Goal: Task Accomplishment & Management: Complete application form

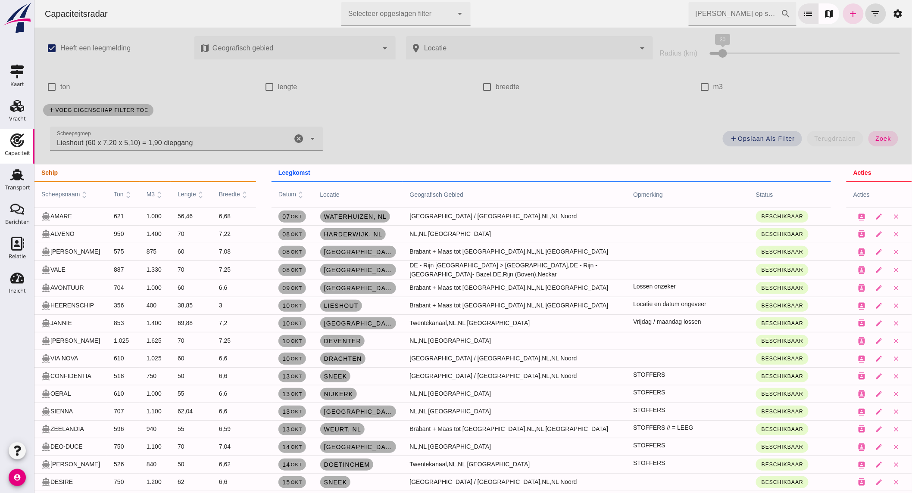
click at [287, 133] on div "Lieshout (60 x 7,20 x 5,10) = 1,90 diepgang Lieshout (60 x 7,20 x 5,10) = 1,90 …" at bounding box center [171, 139] width 242 height 24
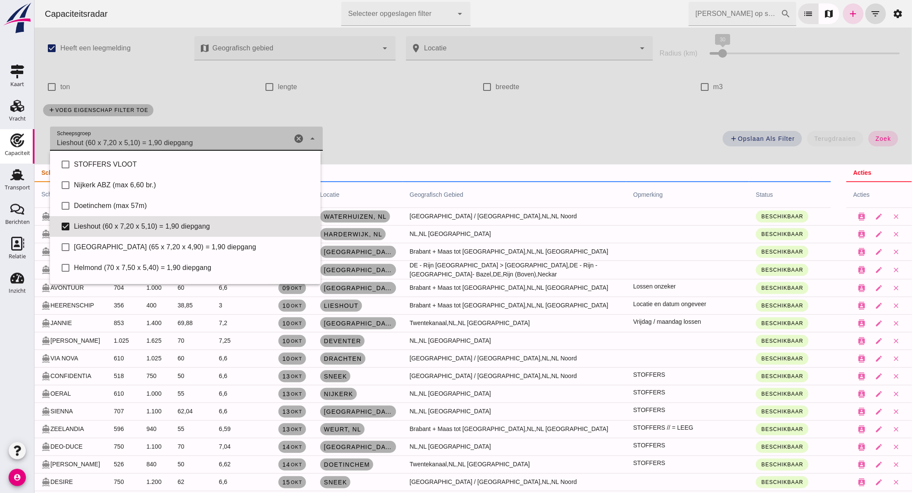
scroll to position [59, 0]
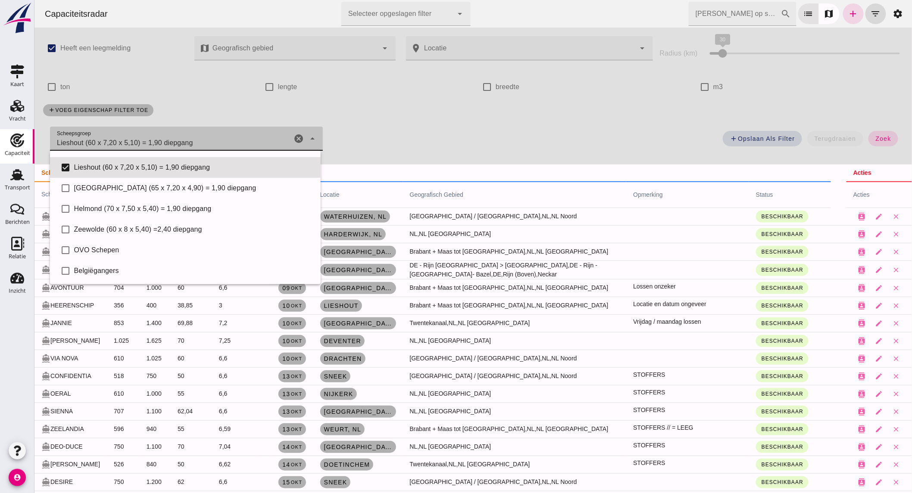
click at [296, 136] on icon "cancel" at bounding box center [298, 139] width 10 height 10
checkbox input "false"
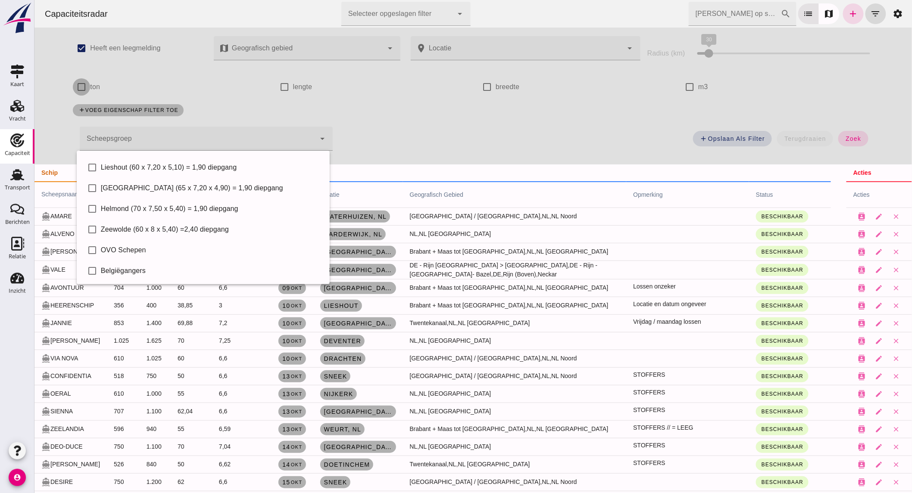
click at [84, 87] on input "ton" at bounding box center [80, 86] width 17 height 17
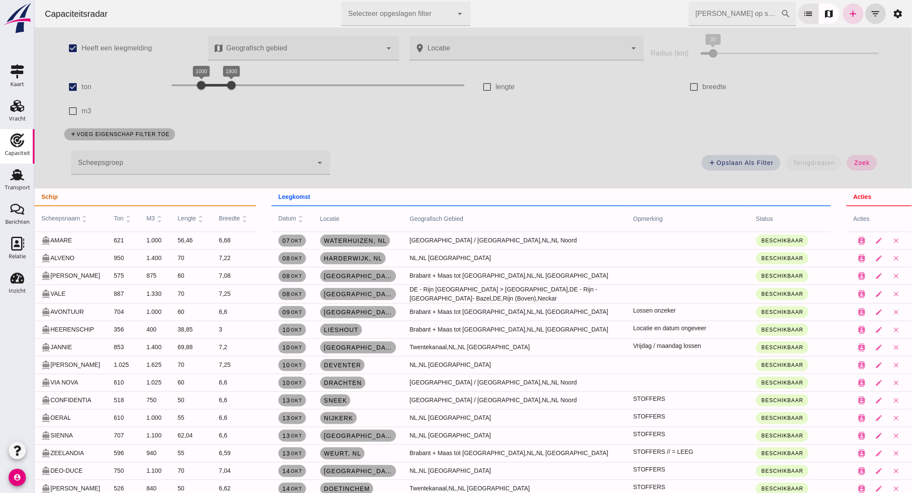
click at [235, 81] on div "1800" at bounding box center [231, 85] width 9 height 9
click at [239, 87] on div "2100 4600 2100 4600" at bounding box center [317, 85] width 293 height 14
click at [75, 87] on input "ton" at bounding box center [72, 86] width 17 height 17
checkbox input "false"
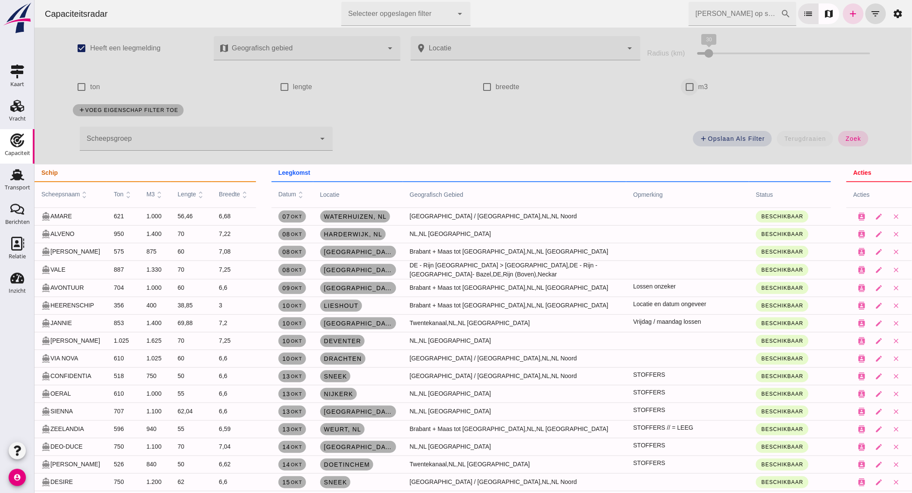
click at [682, 91] on input "m3" at bounding box center [688, 86] width 17 height 17
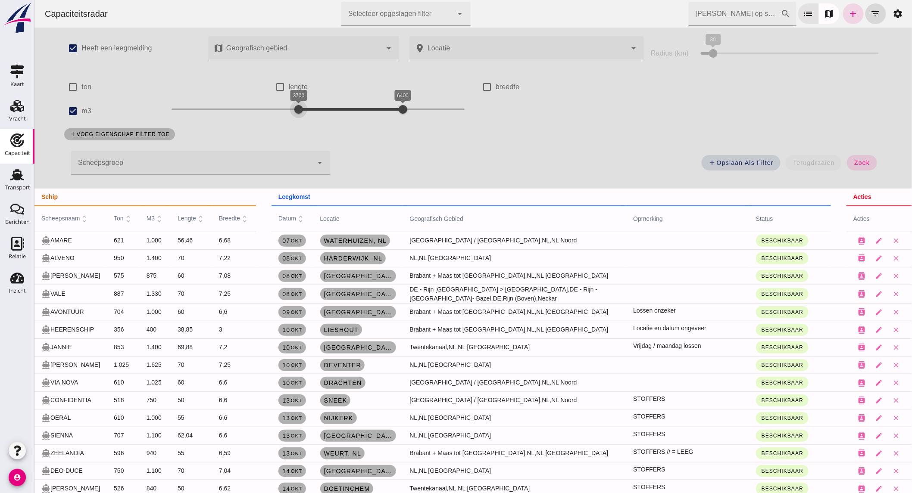
drag, startPoint x: 263, startPoint y: 103, endPoint x: 293, endPoint y: 106, distance: 30.3
click at [293, 106] on div "3700 6400 3700 6400" at bounding box center [317, 110] width 293 height 14
drag, startPoint x: 382, startPoint y: 110, endPoint x: 346, endPoint y: 114, distance: 35.5
click at [346, 114] on div "3700 5000 3700 5000" at bounding box center [317, 110] width 293 height 14
click at [864, 165] on span "zoek" at bounding box center [861, 162] width 16 height 7
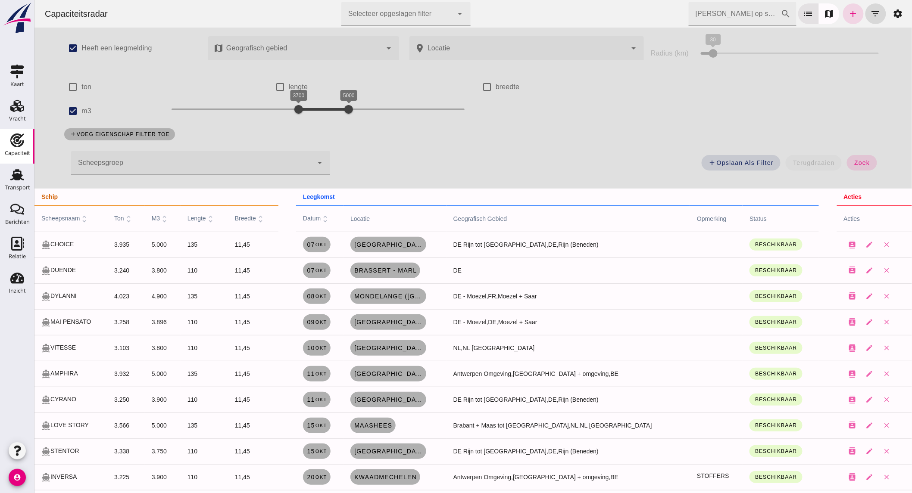
scroll to position [22, 0]
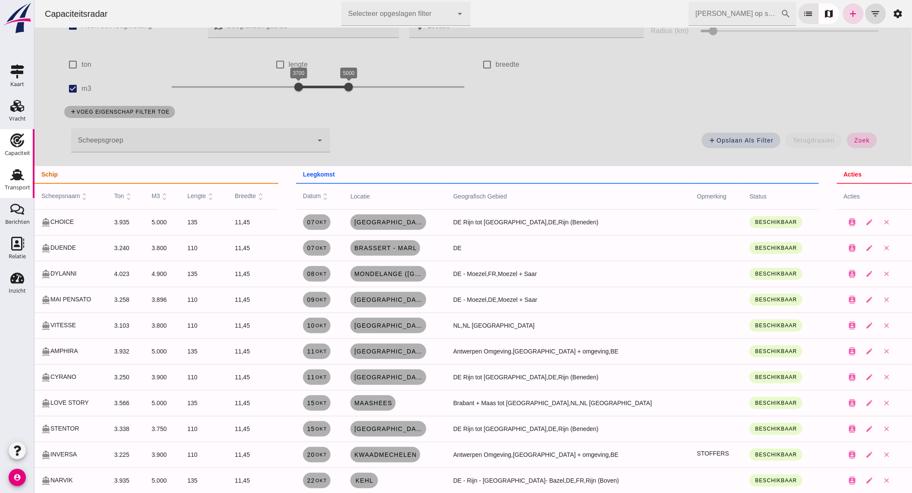
click at [25, 178] on div "Transport" at bounding box center [17, 175] width 21 height 14
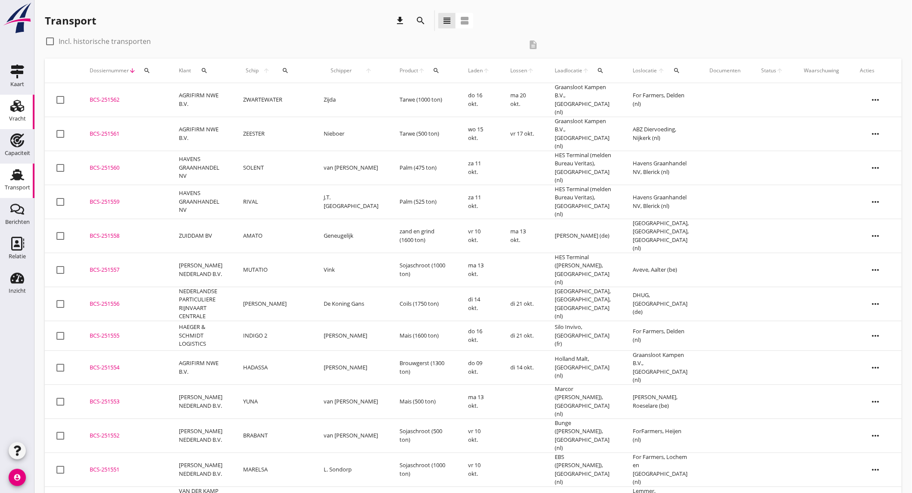
click at [26, 118] on link "Vracht Vracht" at bounding box center [17, 112] width 34 height 34
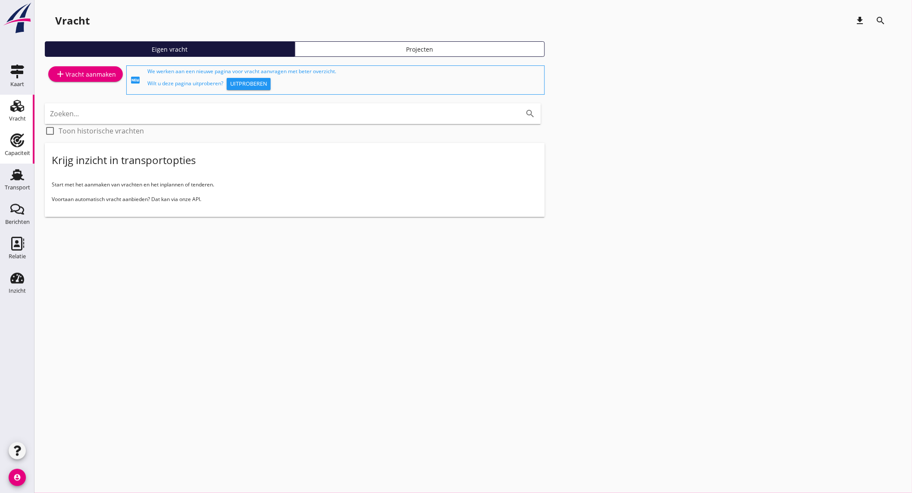
click at [20, 149] on div "Capaciteit" at bounding box center [17, 153] width 25 height 12
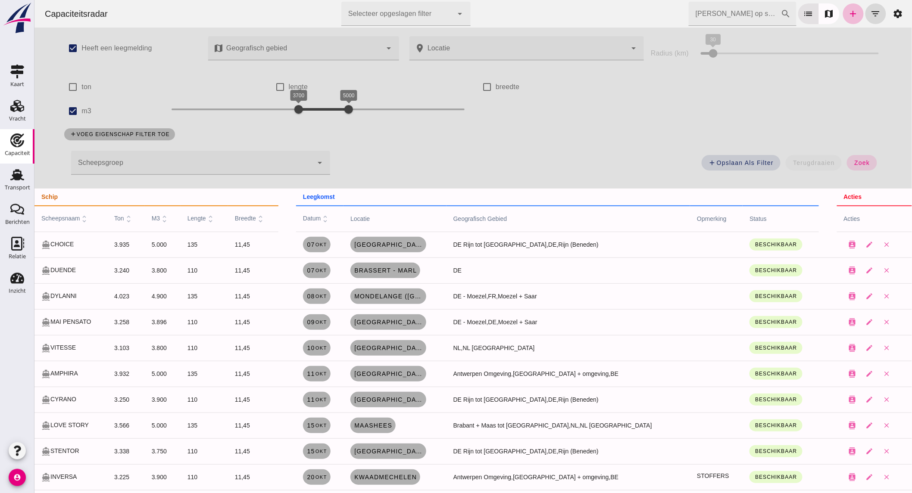
click at [83, 107] on label "m3" at bounding box center [86, 111] width 10 height 24
click at [81, 107] on input "m3" at bounding box center [72, 111] width 17 height 17
checkbox input "false"
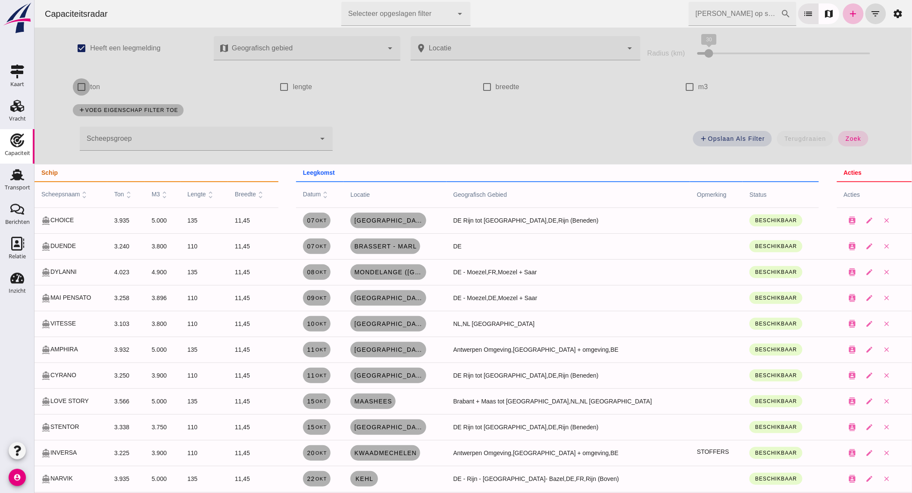
click at [83, 88] on input "ton" at bounding box center [80, 86] width 17 height 17
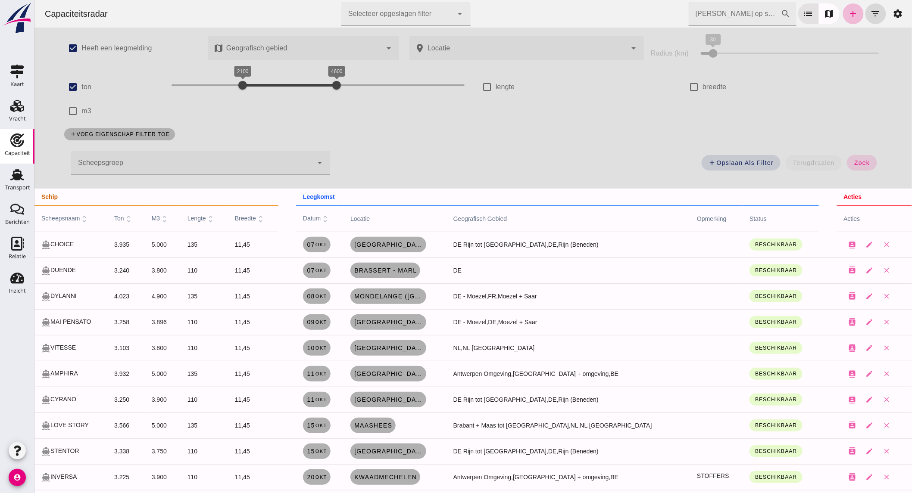
click at [81, 82] on label "ton" at bounding box center [86, 87] width 10 height 24
click at [78, 82] on input "ton" at bounding box center [72, 86] width 17 height 17
checkbox input "false"
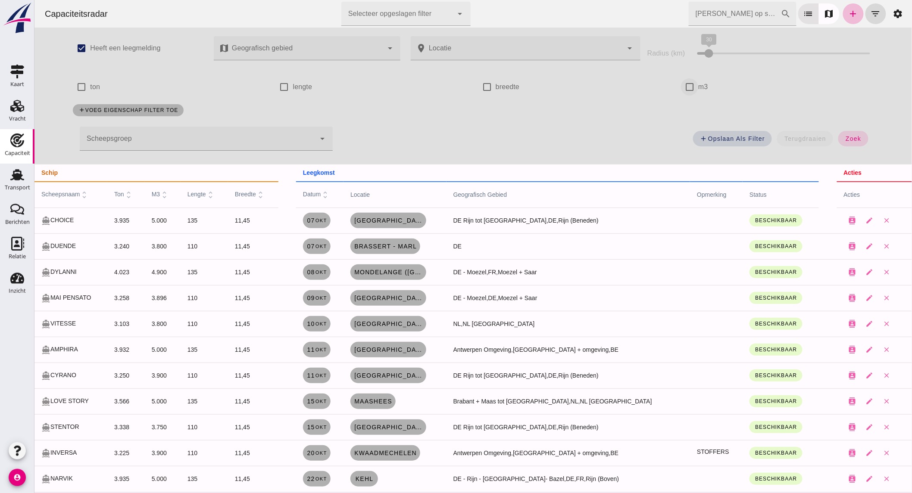
click at [680, 84] on input "m3" at bounding box center [688, 86] width 17 height 17
checkbox input "true"
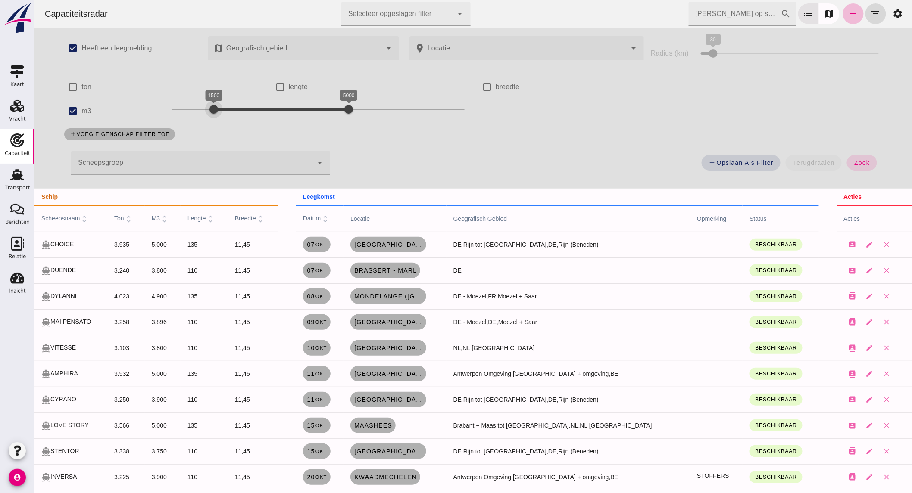
drag, startPoint x: 293, startPoint y: 110, endPoint x: 209, endPoint y: 110, distance: 83.1
click at [209, 110] on div at bounding box center [213, 109] width 17 height 17
drag, startPoint x: 338, startPoint y: 110, endPoint x: 226, endPoint y: 111, distance: 112.0
click at [228, 111] on div at bounding box center [236, 109] width 17 height 17
click at [853, 165] on span "zoek" at bounding box center [861, 162] width 16 height 7
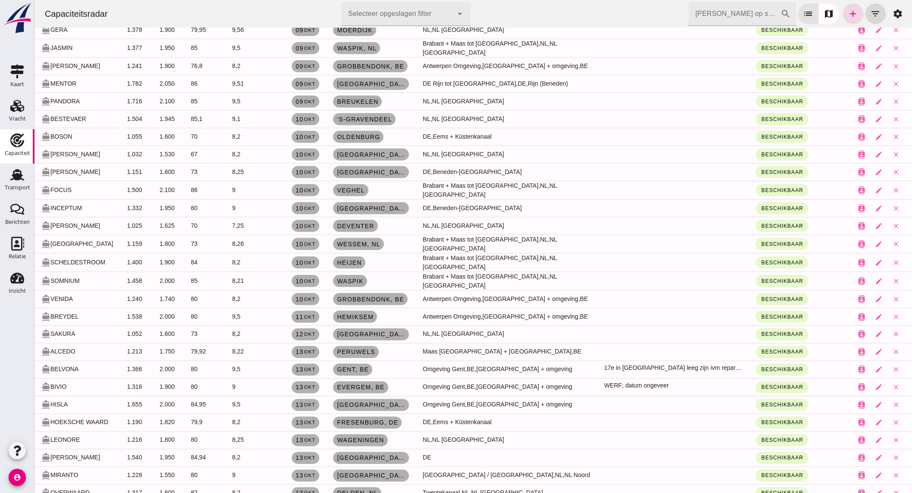
scroll to position [17, 0]
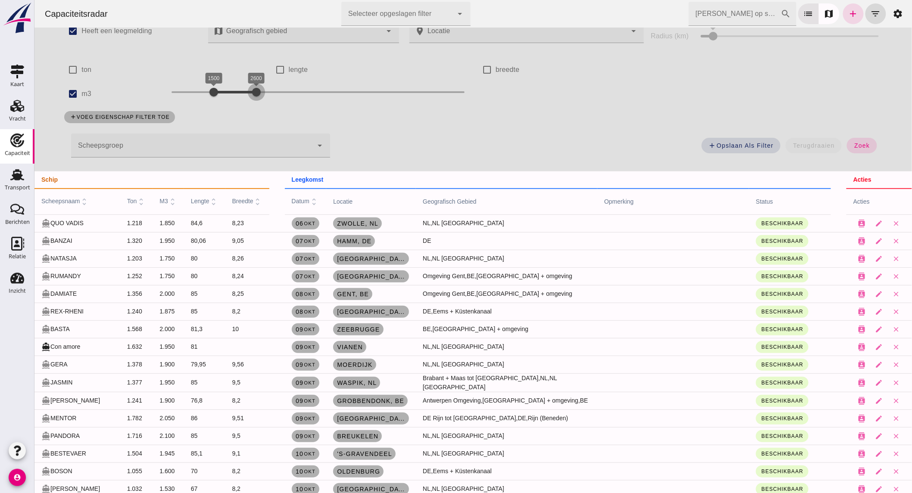
drag, startPoint x: 235, startPoint y: 92, endPoint x: 253, endPoint y: 92, distance: 17.7
click at [253, 92] on div at bounding box center [255, 92] width 17 height 17
click at [850, 141] on button "zoek" at bounding box center [861, 146] width 30 height 16
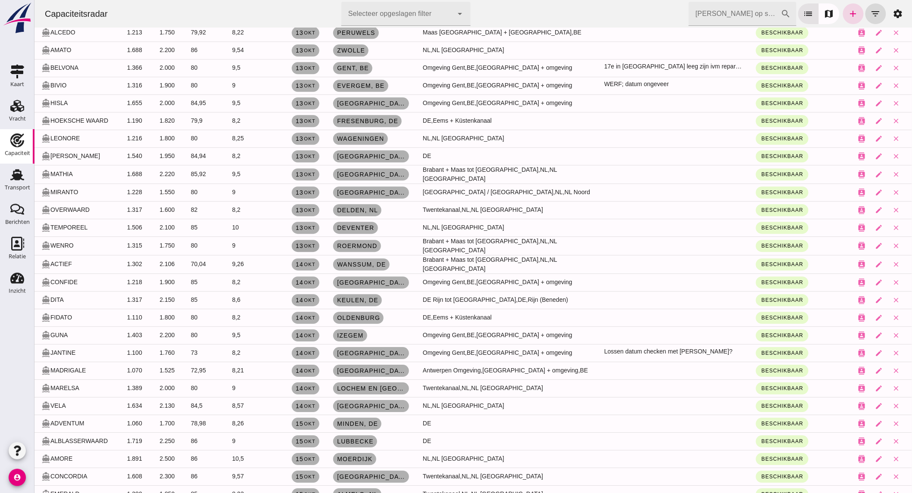
scroll to position [831, 0]
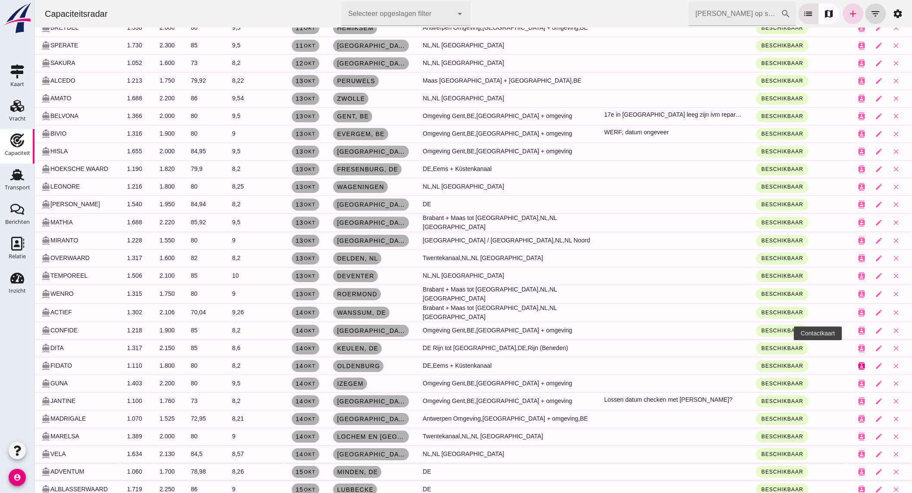
click at [857, 362] on icon "contacts" at bounding box center [861, 366] width 8 height 8
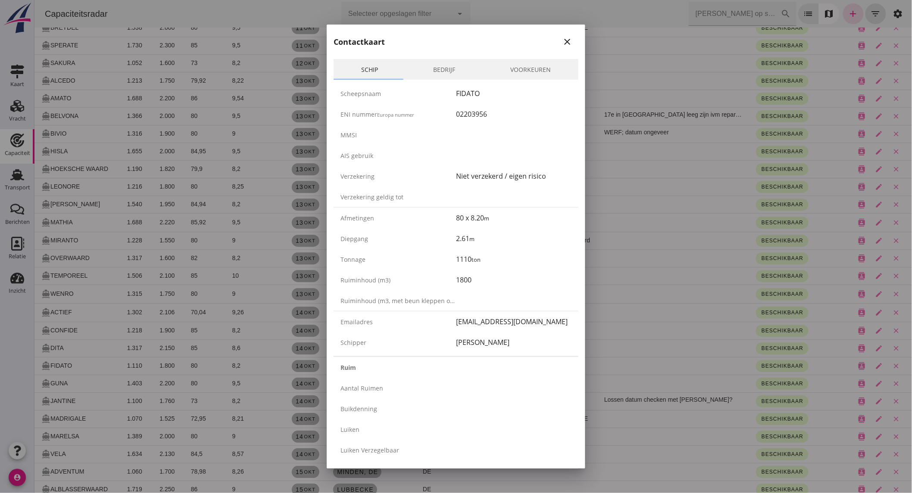
click at [433, 70] on link "Bedrijf" at bounding box center [443, 69] width 77 height 21
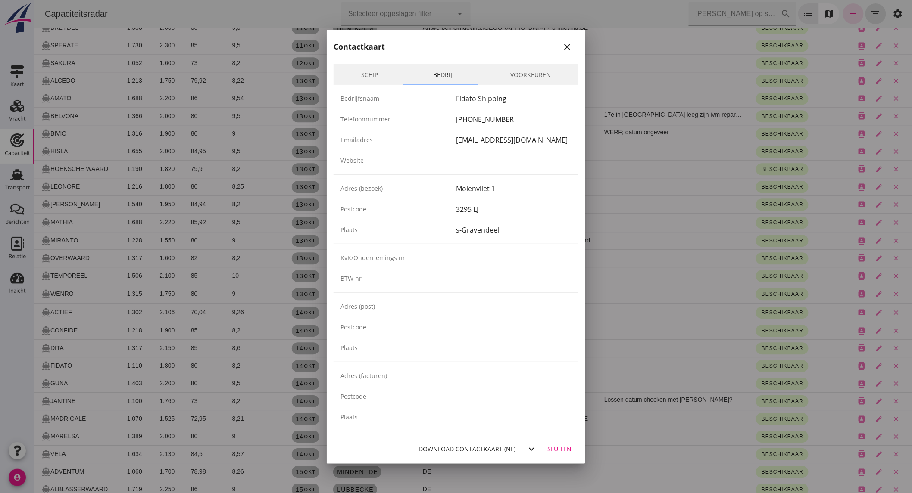
click at [564, 44] on icon "close" at bounding box center [567, 47] width 10 height 10
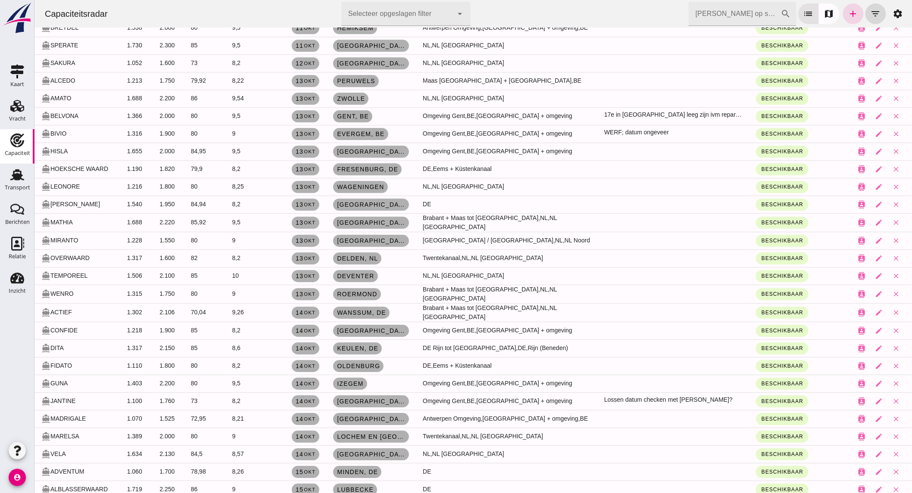
scroll to position [0, 0]
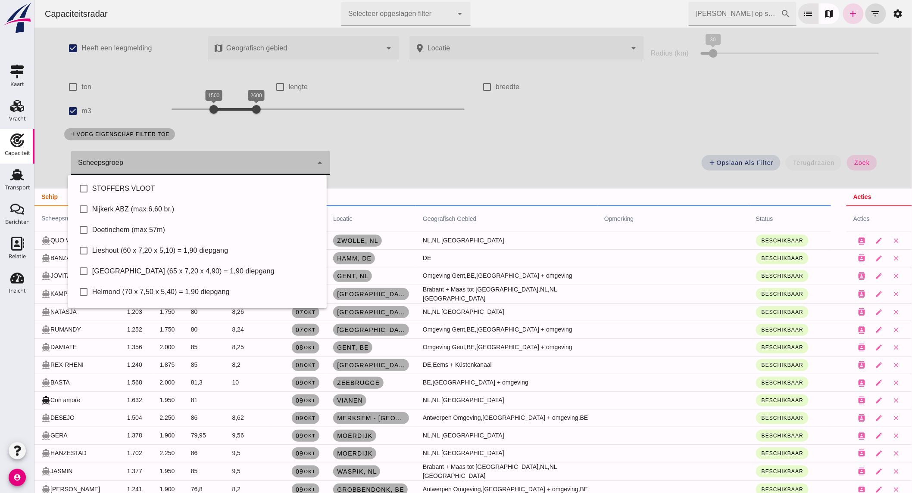
click at [131, 157] on div at bounding box center [191, 163] width 241 height 24
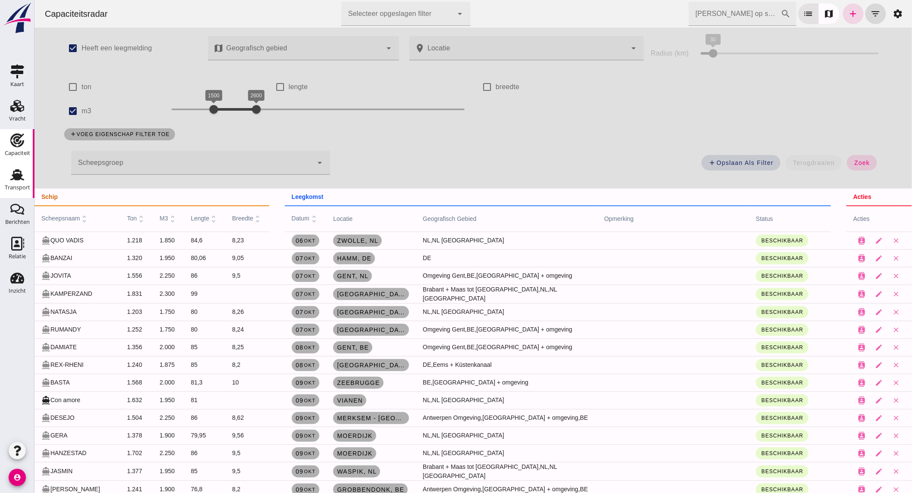
click at [26, 174] on div "Transport" at bounding box center [17, 175] width 21 height 14
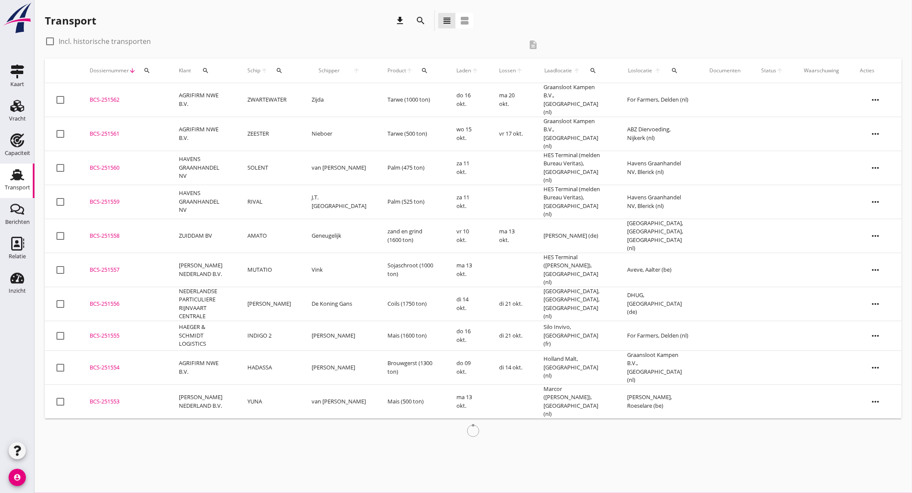
click at [426, 18] on div "search" at bounding box center [421, 21] width 16 height 10
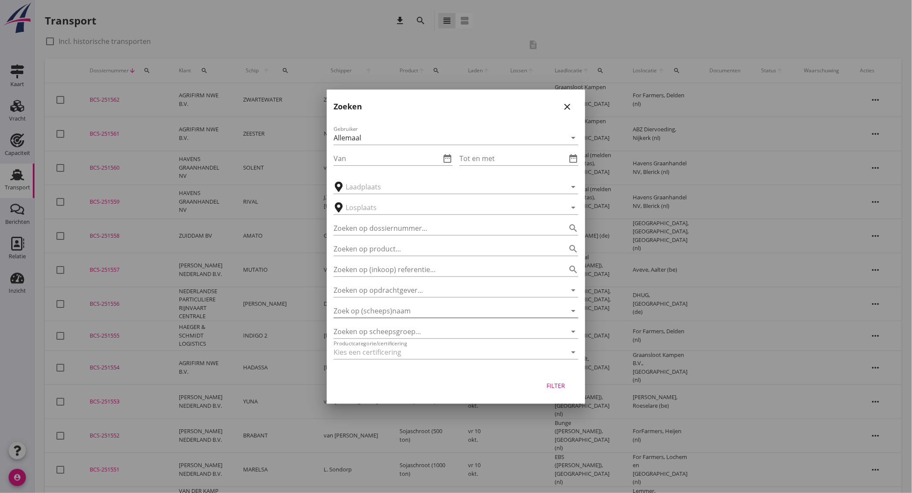
click at [376, 318] on div "Zoek op (scheeps)naam arrow_drop_down" at bounding box center [455, 311] width 245 height 14
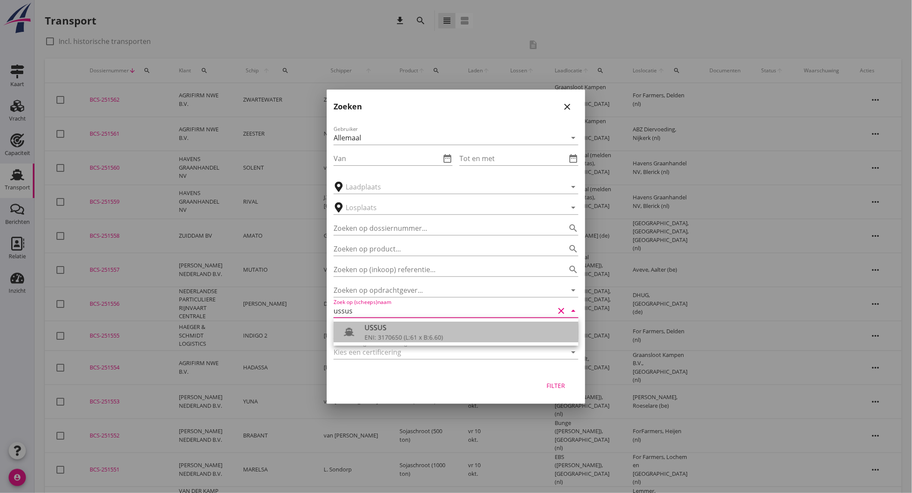
click at [378, 333] on div "ENI: 3170650 (L:61 x B:6.60)" at bounding box center [467, 337] width 207 height 9
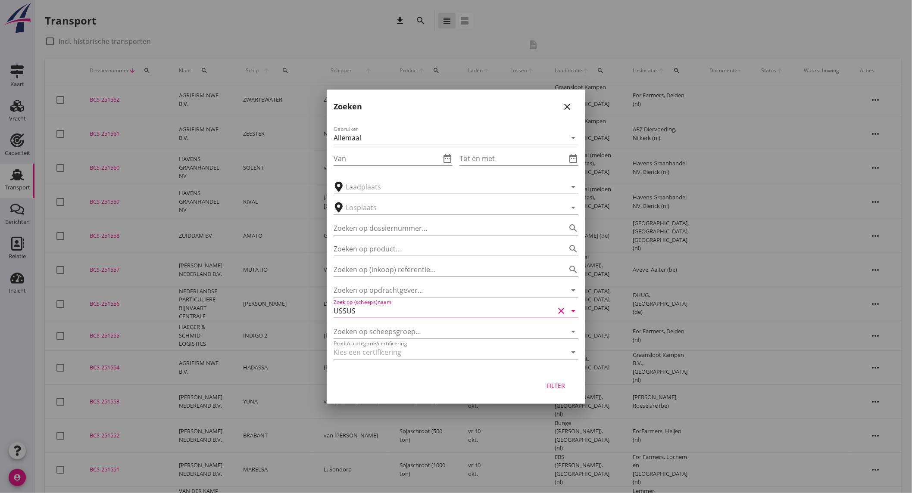
click at [570, 384] on button "Filter" at bounding box center [556, 386] width 38 height 16
type input "USSUS"
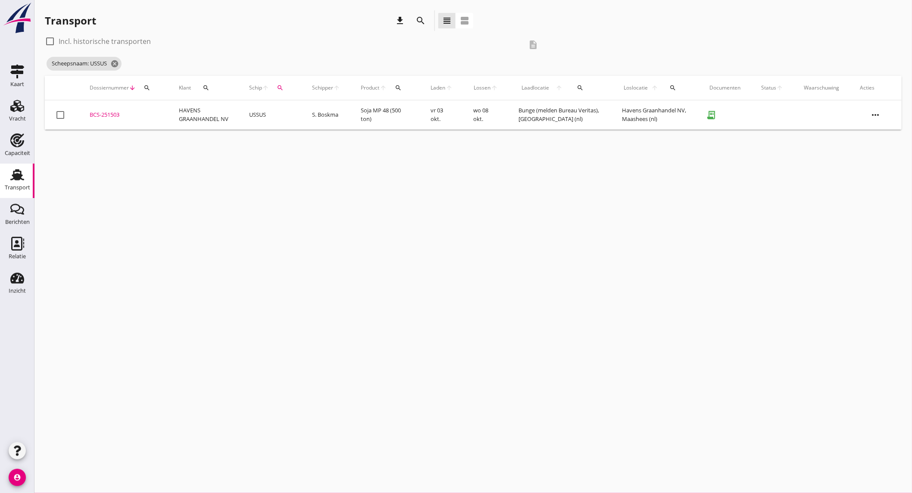
click at [124, 40] on label "Incl. historische transporten" at bounding box center [105, 41] width 92 height 9
checkbox input "true"
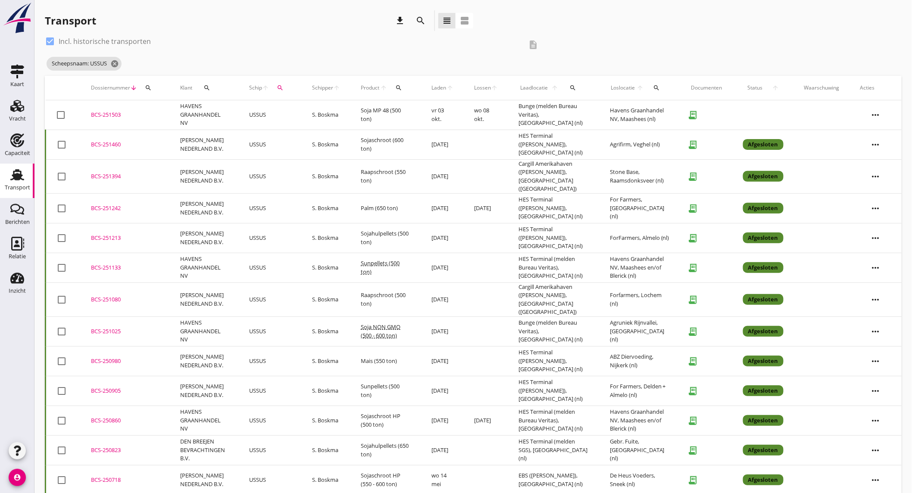
click at [389, 146] on td "Sojaschroot (600 ton)" at bounding box center [385, 145] width 71 height 30
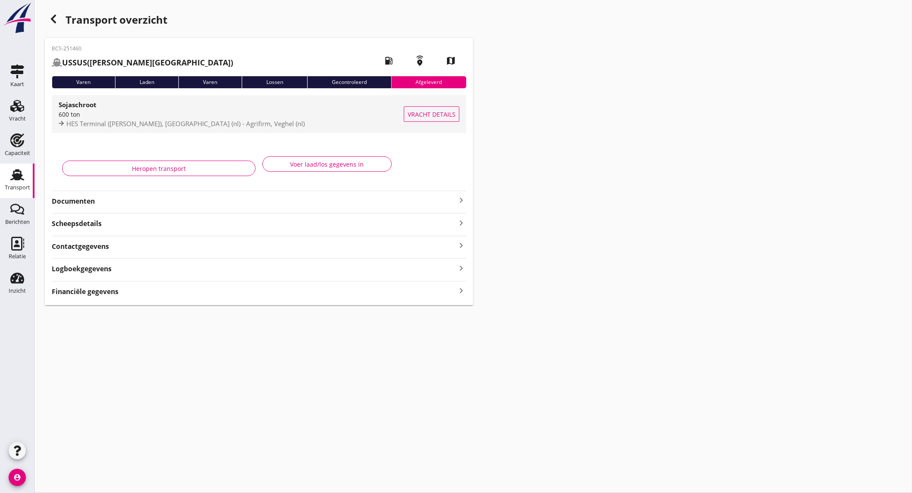
click at [187, 124] on span "HES Terminal (melden Peterson), Amsterdam (nl) - Agrifirm, Veghel (nl)" at bounding box center [185, 123] width 238 height 9
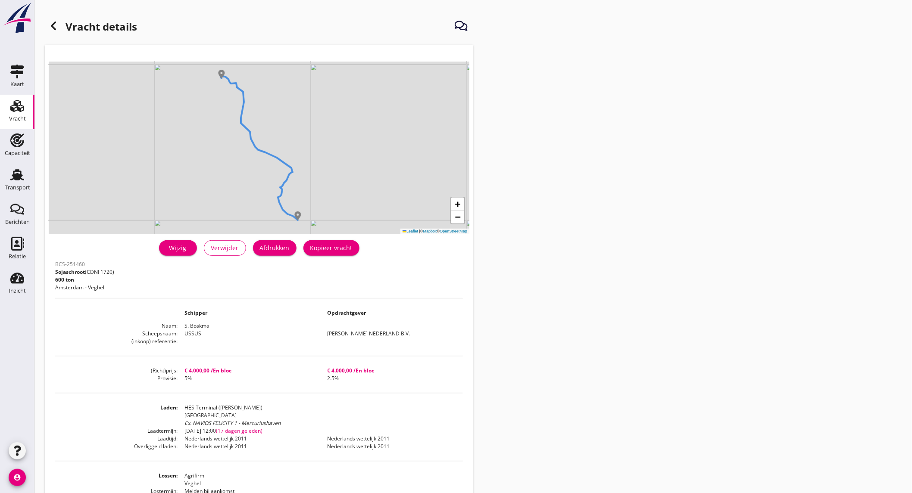
scroll to position [48, 0]
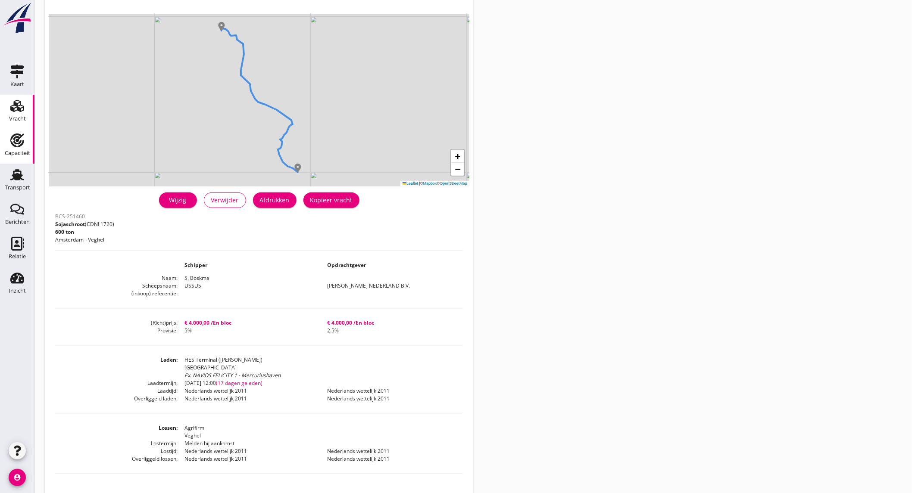
click at [26, 152] on div "Capaciteit" at bounding box center [17, 153] width 25 height 6
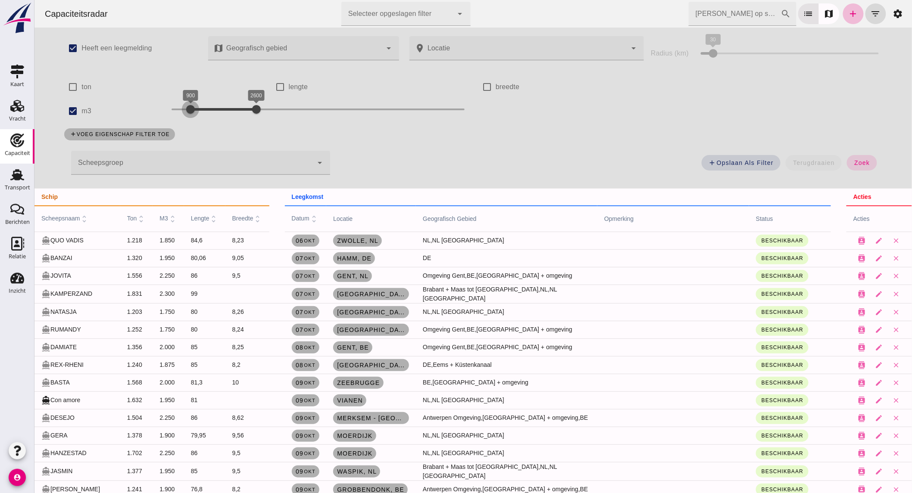
drag, startPoint x: 209, startPoint y: 106, endPoint x: 186, endPoint y: 111, distance: 23.8
click at [186, 111] on div at bounding box center [189, 109] width 17 height 17
drag, startPoint x: 251, startPoint y: 111, endPoint x: 196, endPoint y: 114, distance: 55.2
click at [196, 114] on div at bounding box center [201, 109] width 17 height 17
click at [862, 158] on button "zoek" at bounding box center [861, 163] width 30 height 16
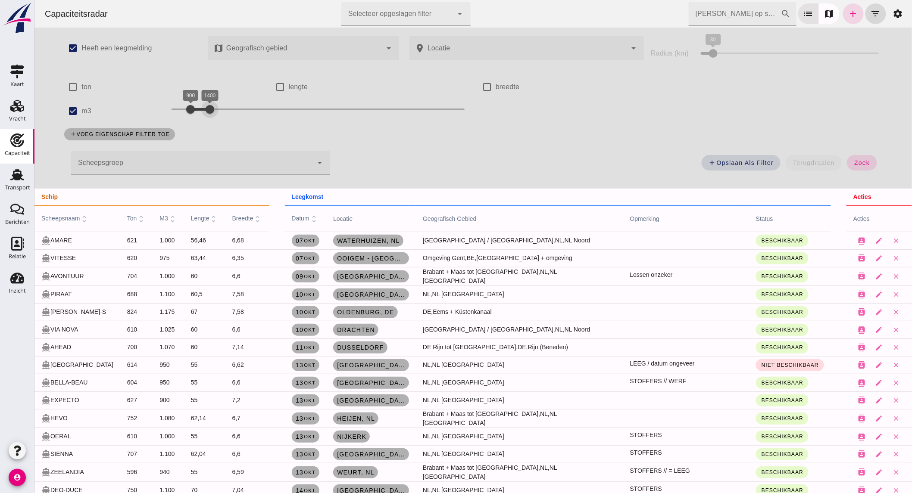
drag, startPoint x: 204, startPoint y: 111, endPoint x: 211, endPoint y: 111, distance: 6.5
click at [211, 111] on div at bounding box center [209, 109] width 17 height 17
click at [865, 165] on span "zoek" at bounding box center [861, 162] width 16 height 7
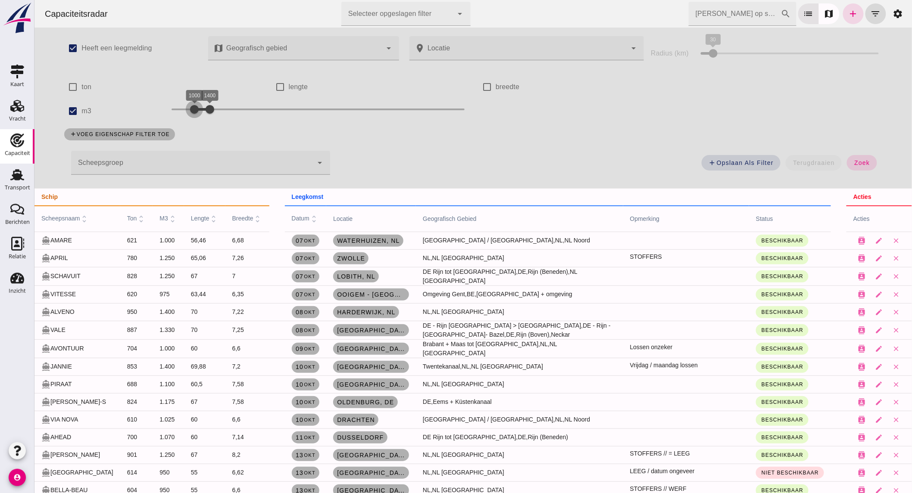
click at [195, 112] on div at bounding box center [193, 109] width 17 height 17
click at [862, 165] on span "zoek" at bounding box center [861, 162] width 16 height 7
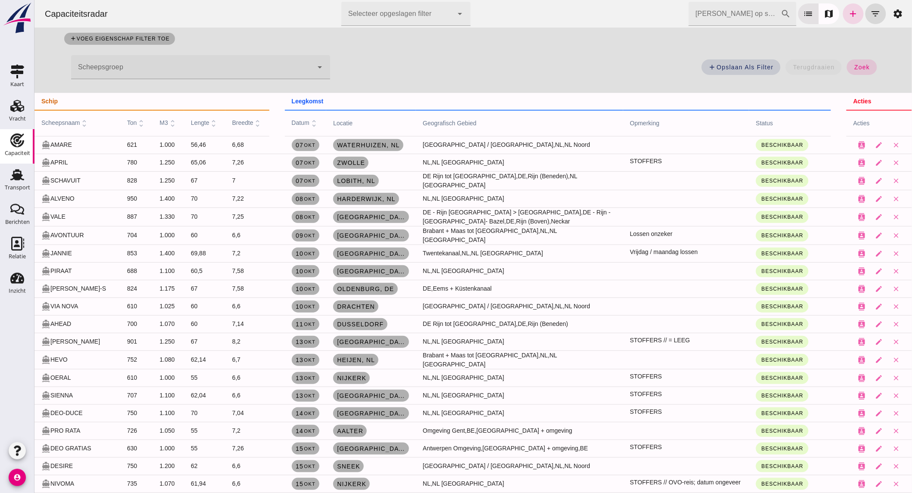
scroll to position [143, 0]
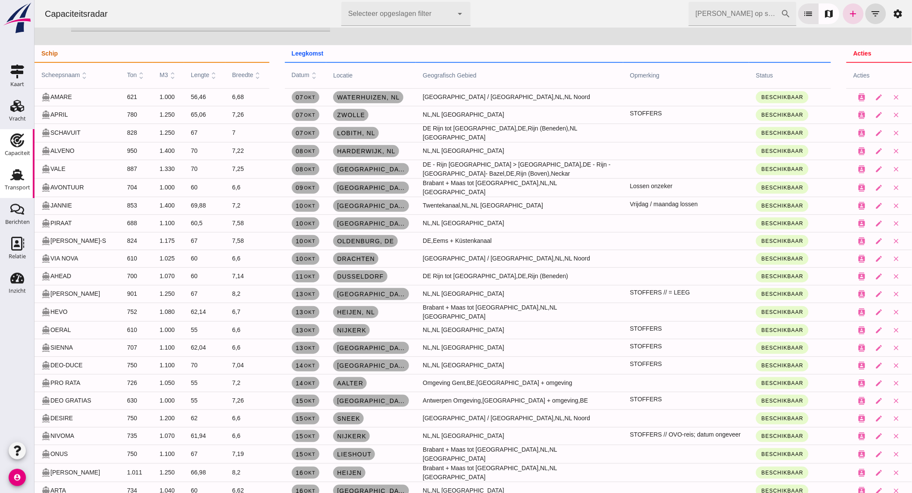
click at [15, 180] on icon "Transport" at bounding box center [17, 175] width 14 height 14
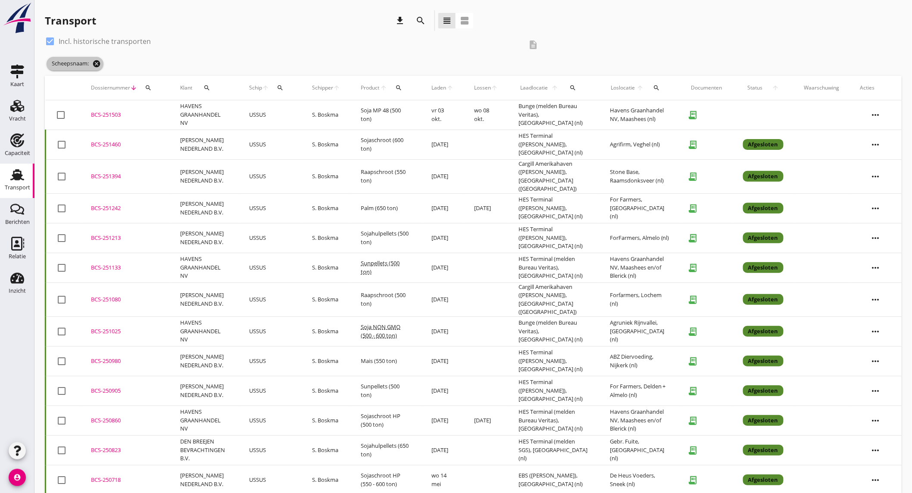
click at [97, 64] on icon "cancel" at bounding box center [96, 63] width 9 height 9
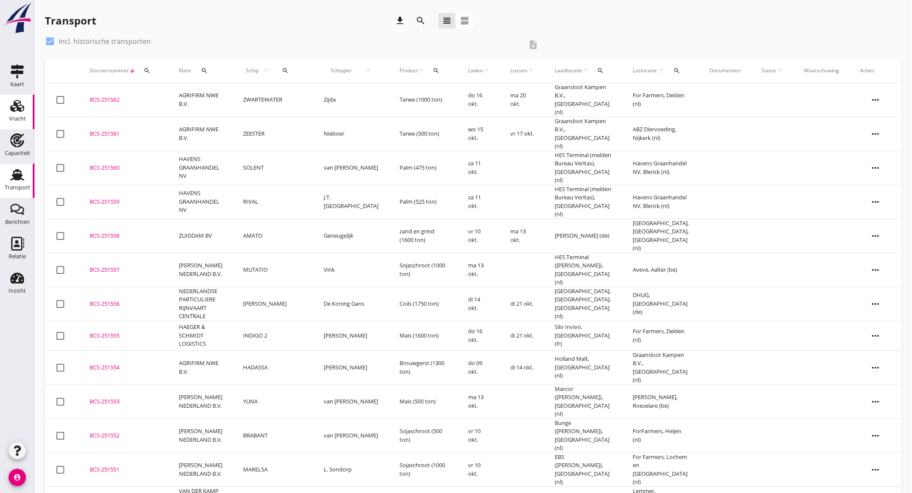
click at [18, 121] on div "Vracht" at bounding box center [17, 119] width 17 height 6
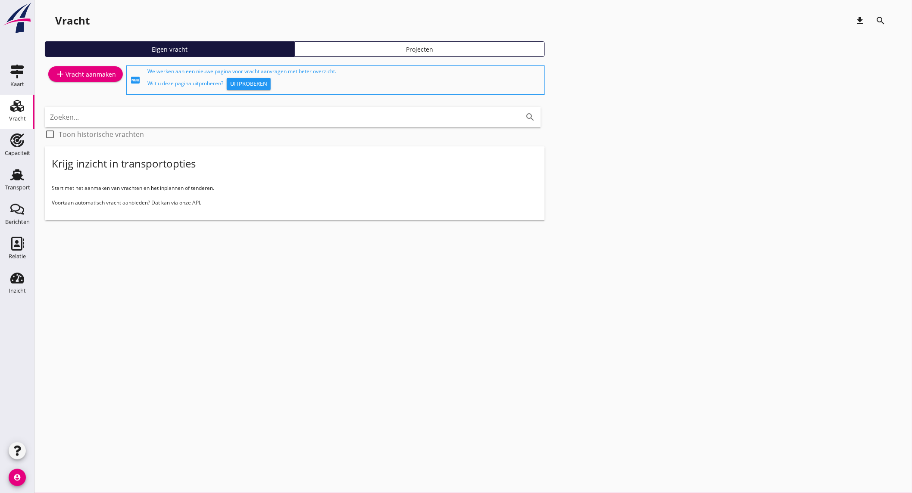
click at [61, 76] on icon "add" at bounding box center [60, 74] width 10 height 10
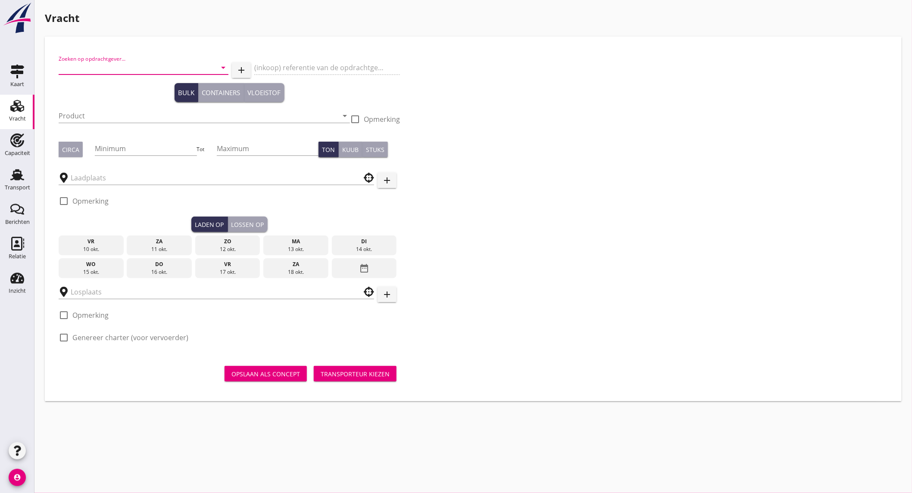
click at [114, 67] on input "Zoeken op opdrachtgever..." at bounding box center [132, 68] width 146 height 14
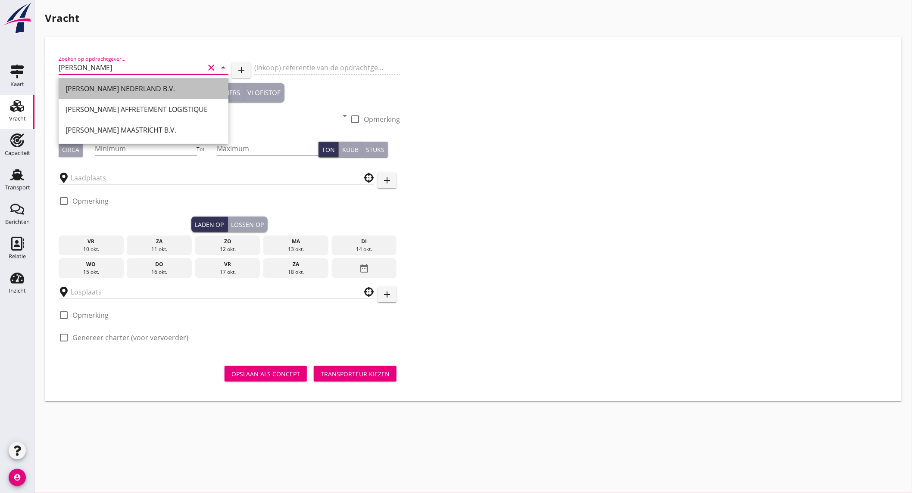
click at [117, 87] on div "[PERSON_NAME] NEDERLAND B.V." at bounding box center [143, 89] width 156 height 10
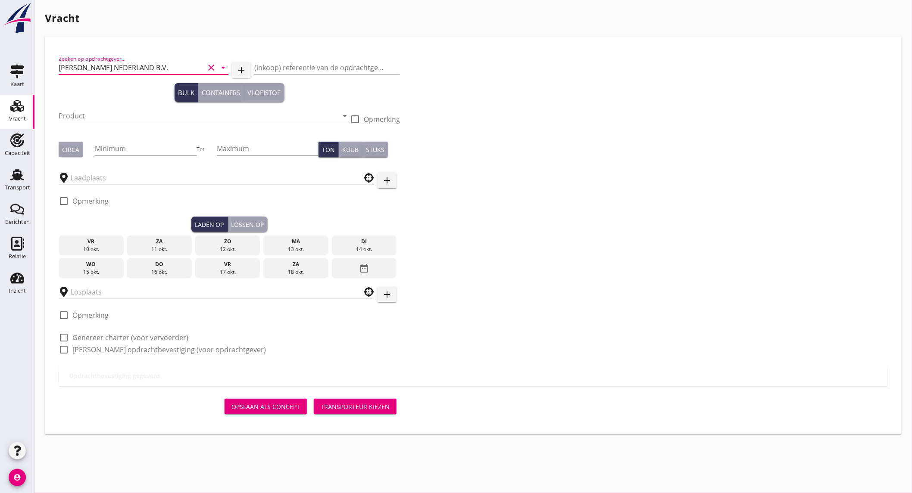
type input "[PERSON_NAME] NEDERLAND B.V."
click at [104, 111] on input "Product" at bounding box center [198, 116] width 279 height 14
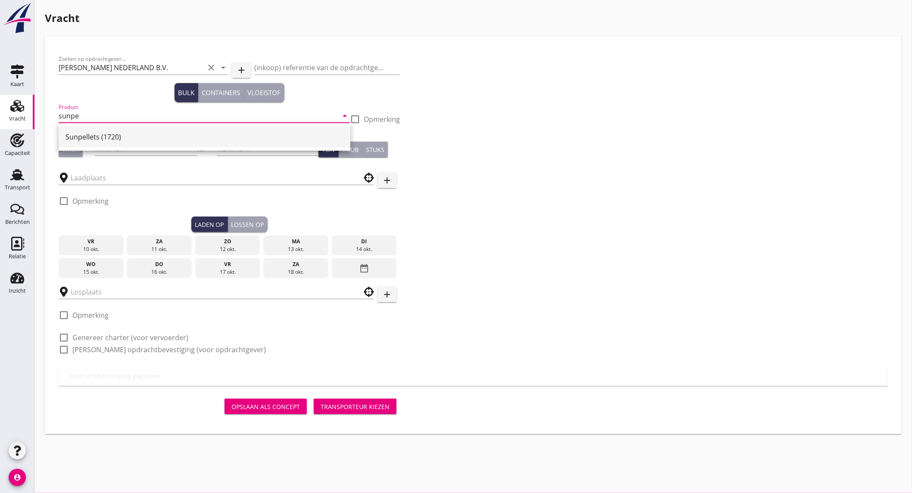
click at [96, 132] on div "Sunpellets (1720)" at bounding box center [204, 137] width 278 height 10
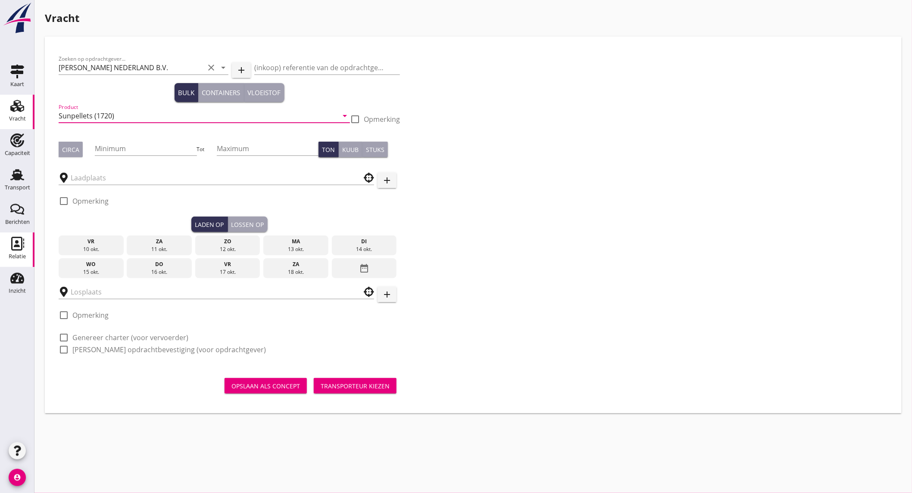
type input "Sunpellets (1720)"
click at [106, 145] on input "Minimum" at bounding box center [146, 149] width 102 height 14
type input "500"
click at [70, 148] on div "Circa" at bounding box center [70, 149] width 17 height 9
click at [111, 179] on input "text" at bounding box center [210, 178] width 279 height 14
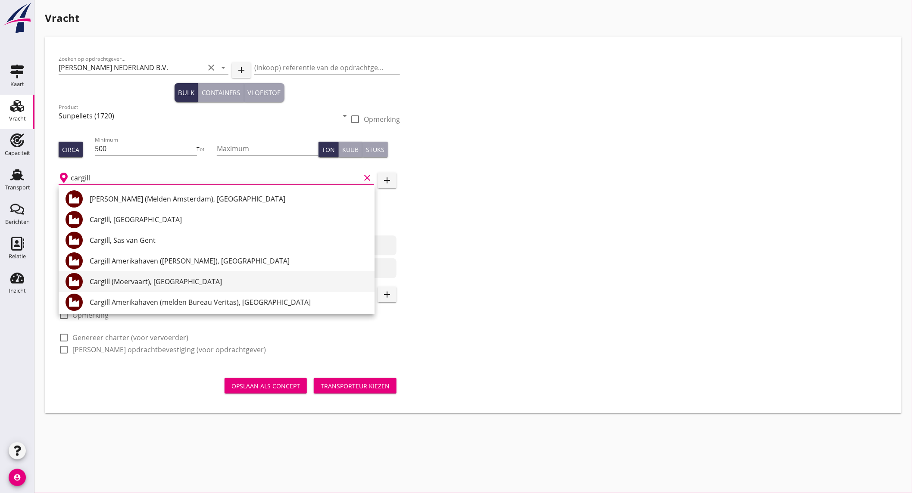
scroll to position [48, 0]
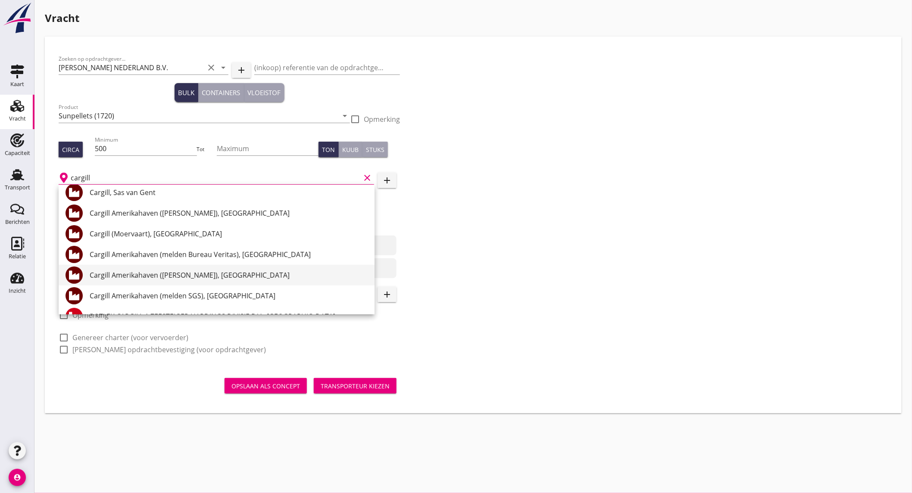
click at [224, 272] on div "Cargill Amerikahaven (melden Peterson), Amsterdam" at bounding box center [229, 275] width 278 height 10
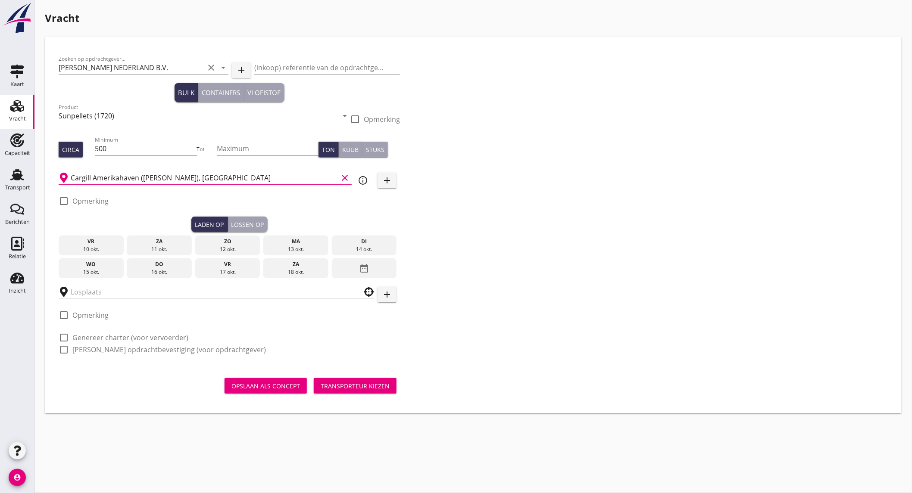
type input "Cargill Amerikahaven (melden Peterson), Amsterdam"
click at [309, 246] on div "13 okt." at bounding box center [295, 250] width 61 height 8
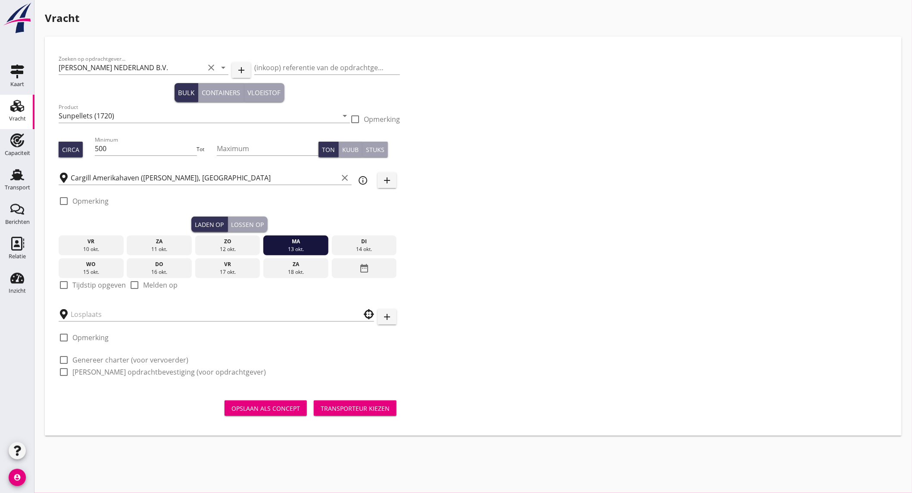
click at [84, 281] on label "Tijdstip opgeven" at bounding box center [98, 285] width 53 height 9
checkbox input "true"
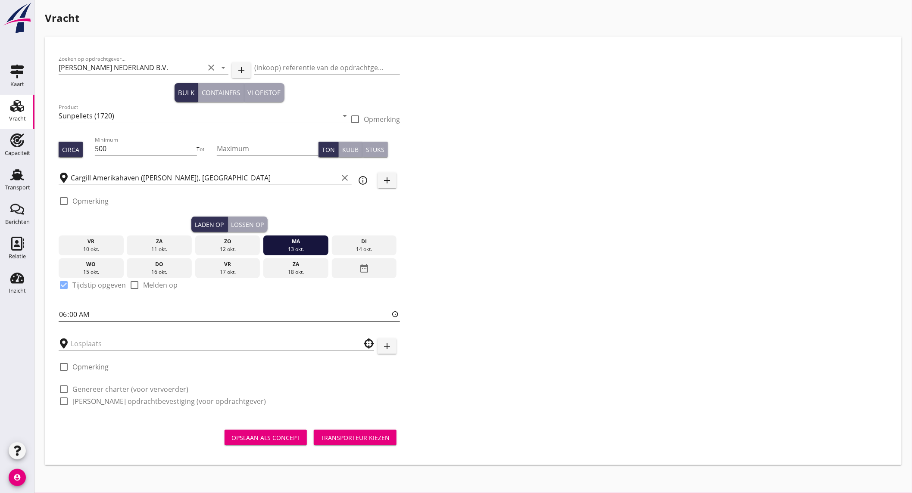
click at [118, 311] on input "06:00" at bounding box center [229, 315] width 341 height 14
type input "15:00"
click at [106, 344] on input "text" at bounding box center [210, 344] width 279 height 14
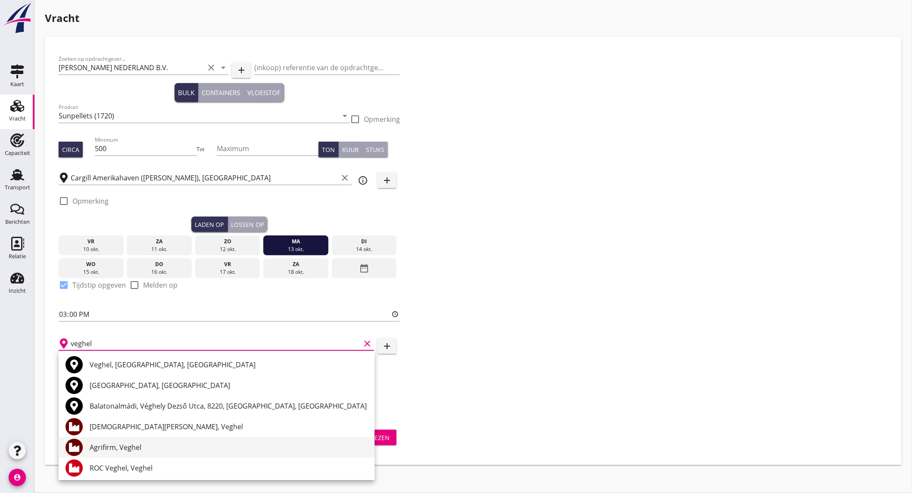
click at [127, 443] on div "Agrifirm, Veghel" at bounding box center [229, 447] width 278 height 10
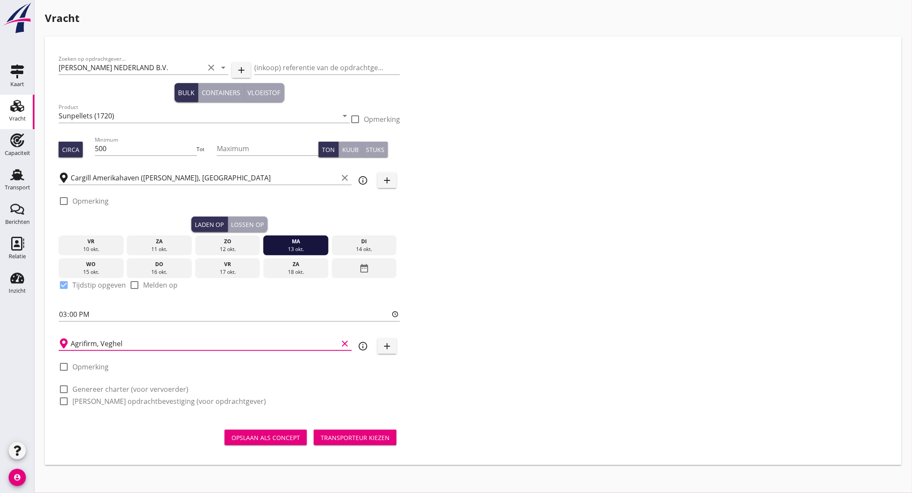
type input "Agrifirm, Veghel"
click at [86, 388] on label "Genereer charter (voor vervoerder)" at bounding box center [130, 389] width 116 height 9
checkbox input "true"
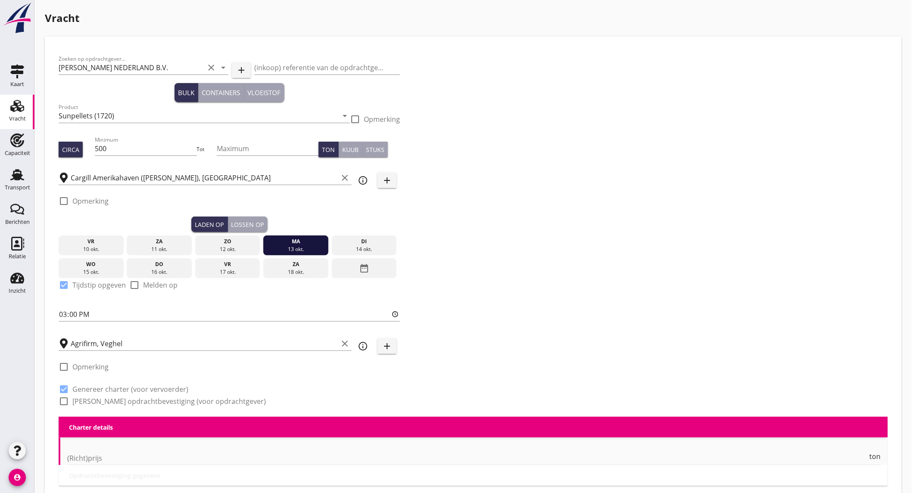
click at [85, 402] on label "Genereer opdrachtbevestiging (voor opdrachtgever)" at bounding box center [168, 401] width 193 height 9
checkbox input "true"
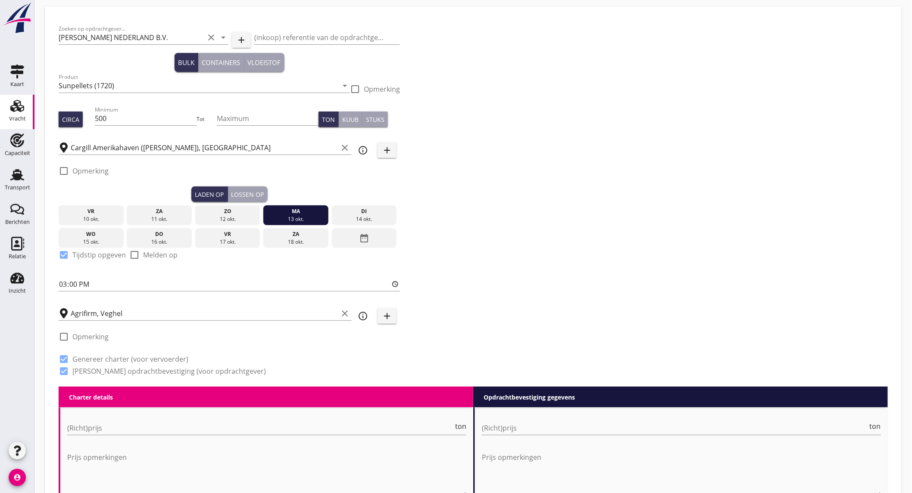
scroll to position [317, 0]
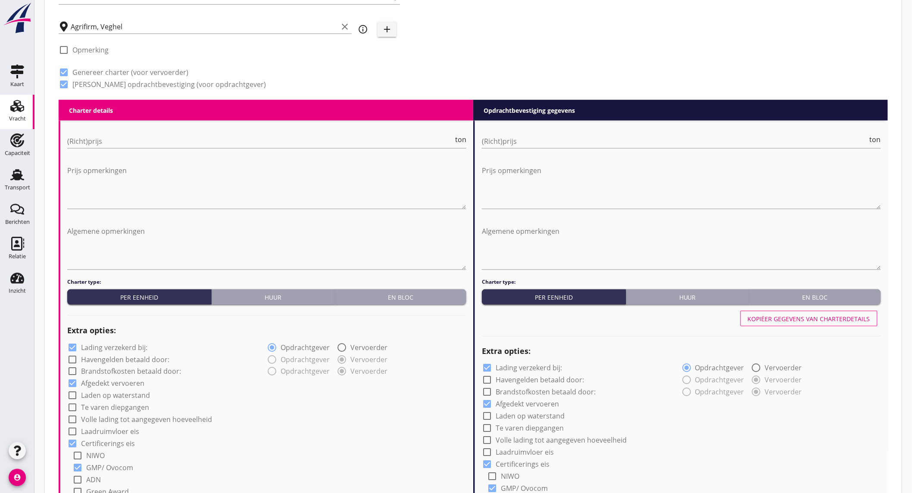
click at [135, 345] on label "Lading verzekerd bij:" at bounding box center [114, 347] width 66 height 9
checkbox input "false"
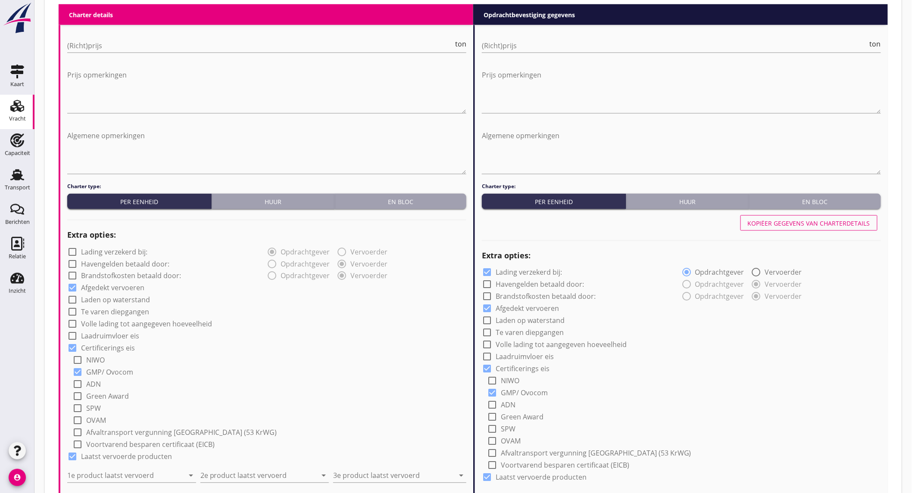
scroll to position [461, 0]
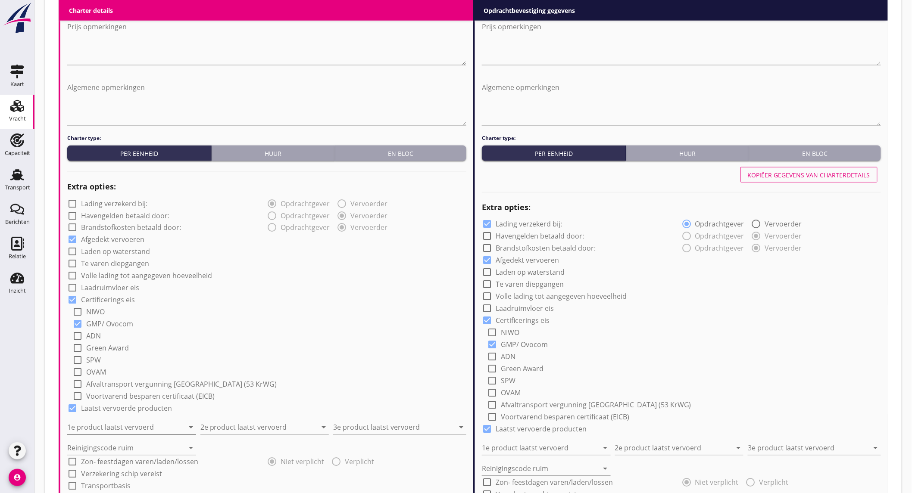
click at [149, 424] on input "1e product laatst vervoerd" at bounding box center [125, 428] width 117 height 14
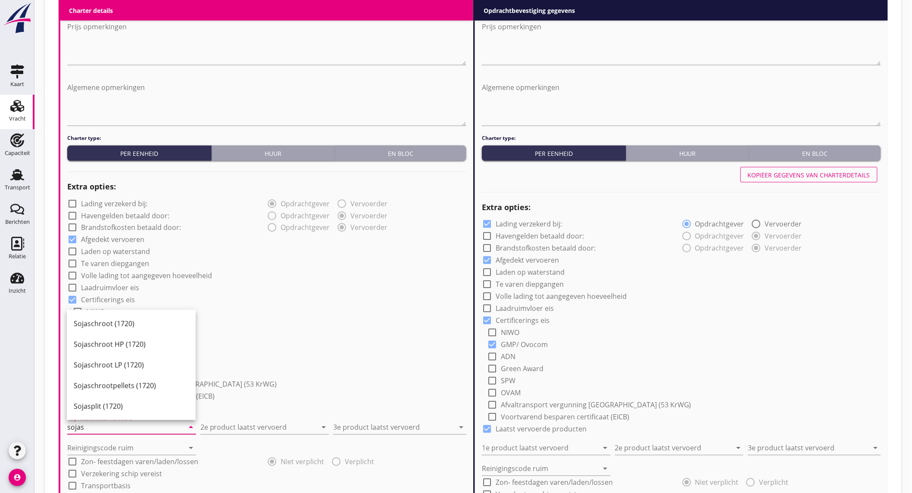
click at [127, 325] on div "Sojaschroot (1720)" at bounding box center [131, 324] width 115 height 10
type input "Sojaschroot (1720)"
click at [221, 431] on input "2e product laatst vervoerd" at bounding box center [258, 428] width 117 height 14
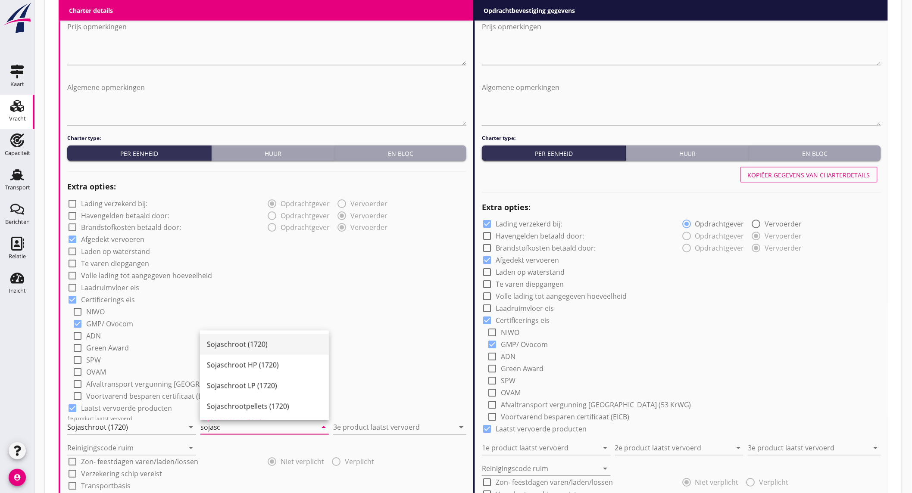
click at [210, 339] on div "Sojaschroot (1720)" at bounding box center [264, 344] width 115 height 10
type input "Sojaschroot (1720)"
click at [352, 425] on input "3e product laatst vervoerd" at bounding box center [393, 428] width 121 height 14
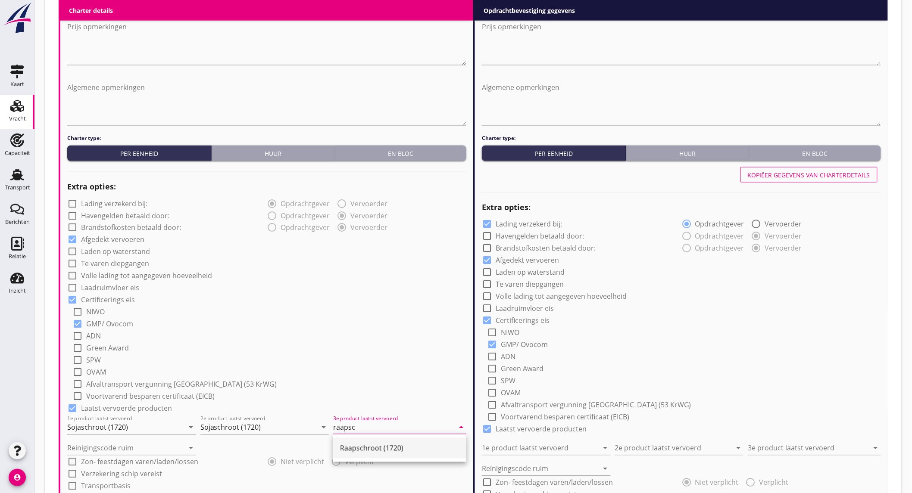
click at [355, 449] on div "Raapschroot (1720)" at bounding box center [399, 448] width 119 height 10
type input "Raapschroot (1720)"
click at [126, 448] on input "Reinigingscode ruim" at bounding box center [125, 449] width 117 height 14
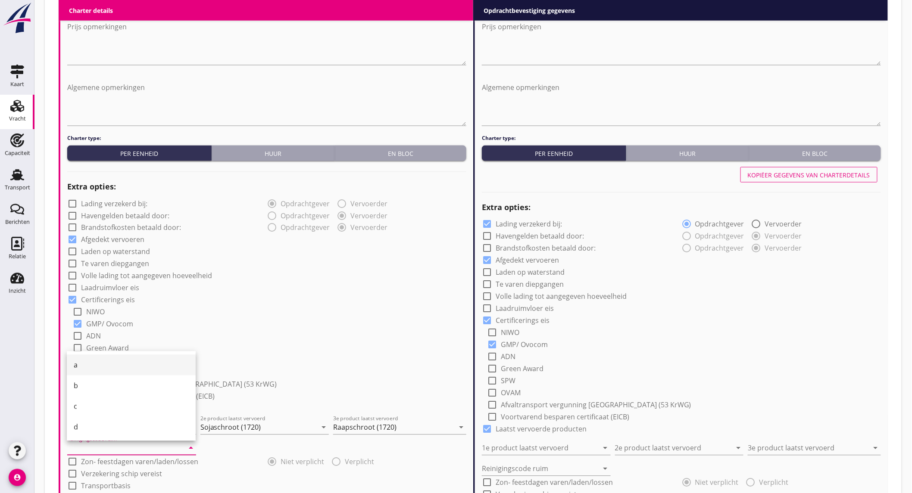
click at [101, 362] on div "a" at bounding box center [131, 365] width 115 height 10
type input "a"
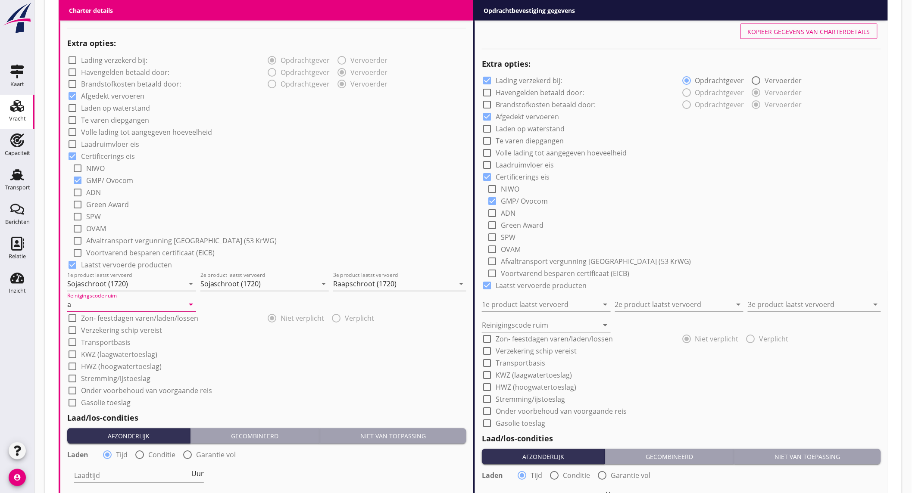
scroll to position [652, 0]
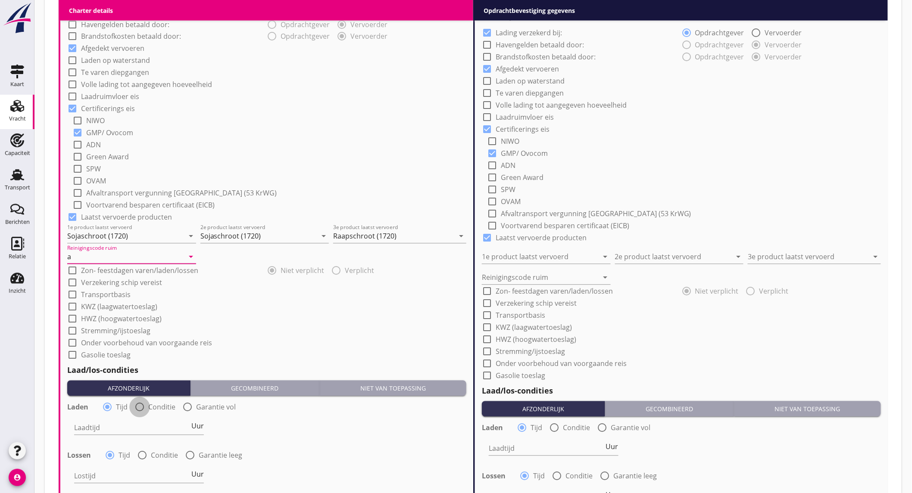
click at [144, 405] on div at bounding box center [139, 407] width 15 height 15
radio input "false"
radio input "true"
click at [134, 422] on div at bounding box center [165, 428] width 183 height 14
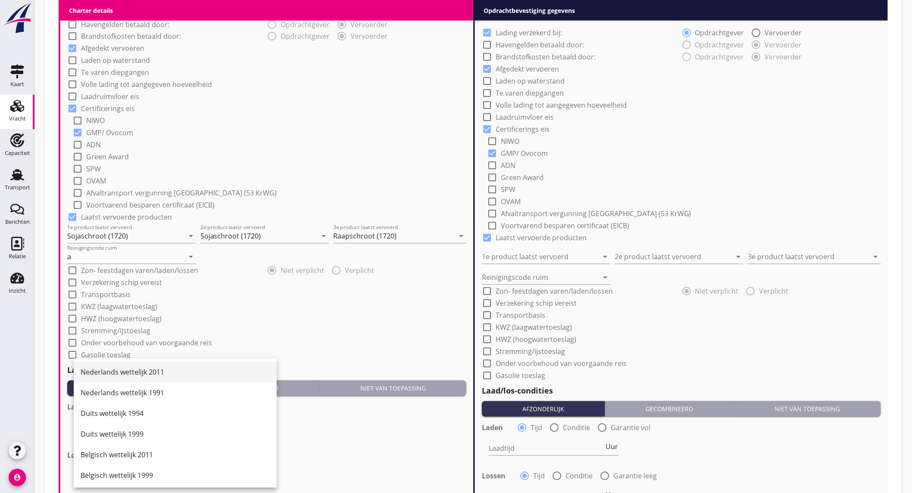
click at [142, 370] on div "Nederlands wettelijk 2011" at bounding box center [175, 372] width 189 height 10
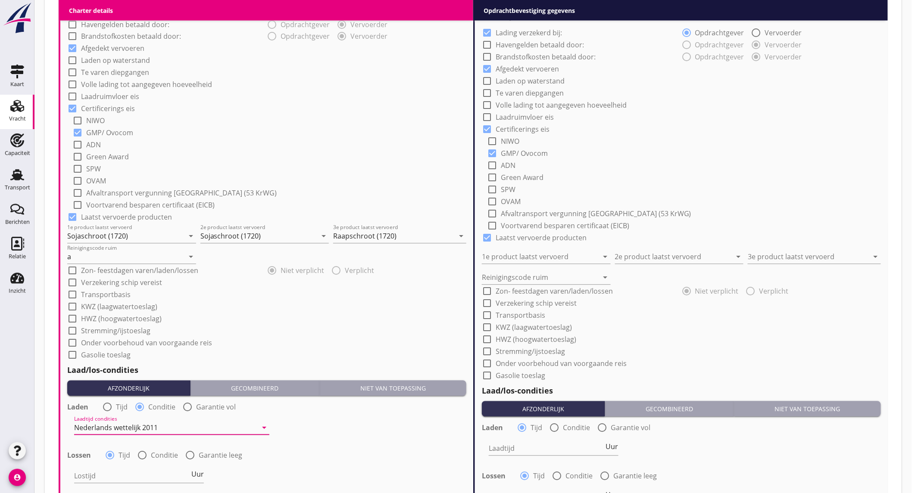
scroll to position [748, 0]
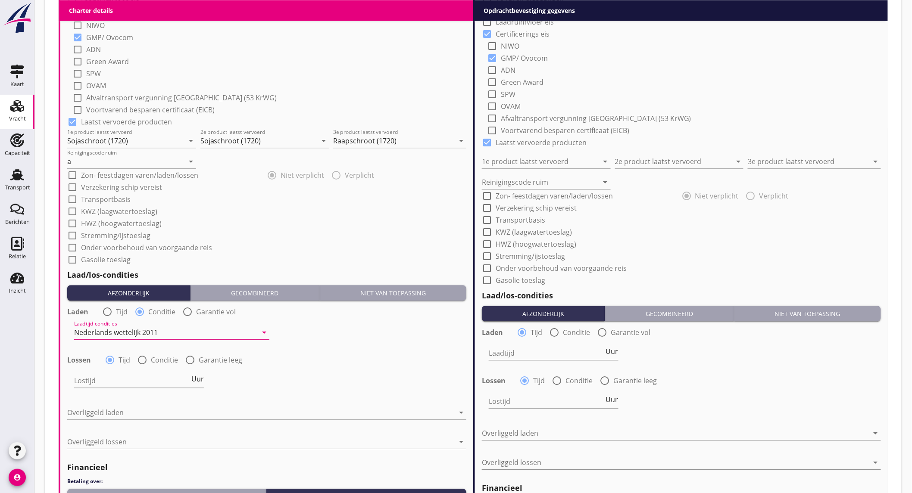
click at [142, 356] on div at bounding box center [142, 360] width 15 height 15
radio input "false"
radio input "true"
click at [145, 385] on div at bounding box center [165, 381] width 183 height 14
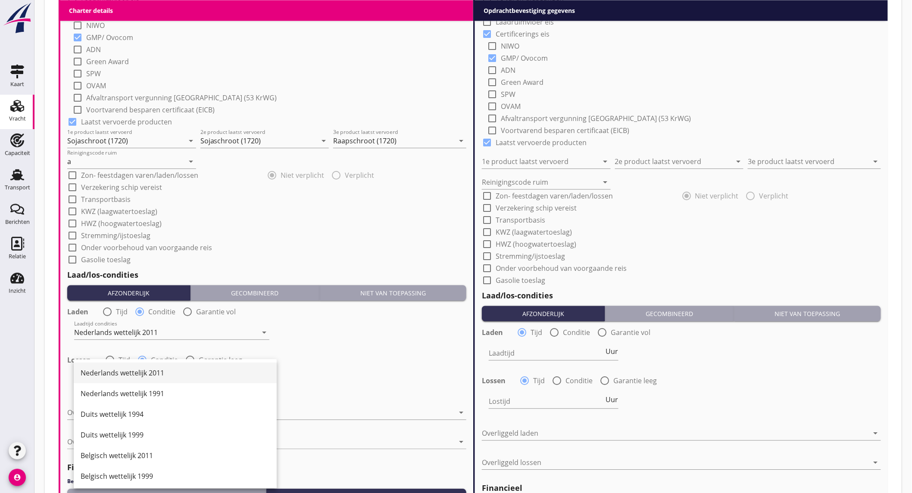
click at [150, 370] on div "Nederlands wettelijk 2011" at bounding box center [175, 373] width 189 height 10
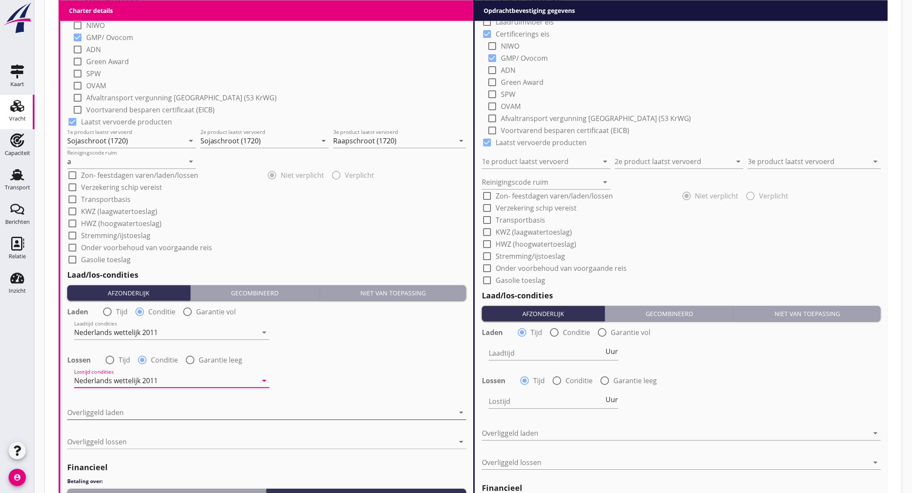
click at [151, 415] on div at bounding box center [260, 413] width 387 height 14
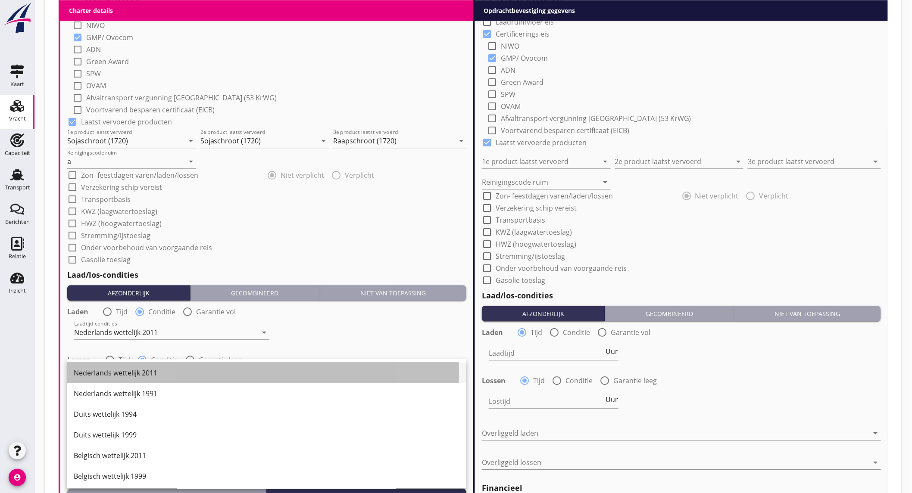
click at [150, 377] on div "Nederlands wettelijk 2011" at bounding box center [267, 373] width 386 height 10
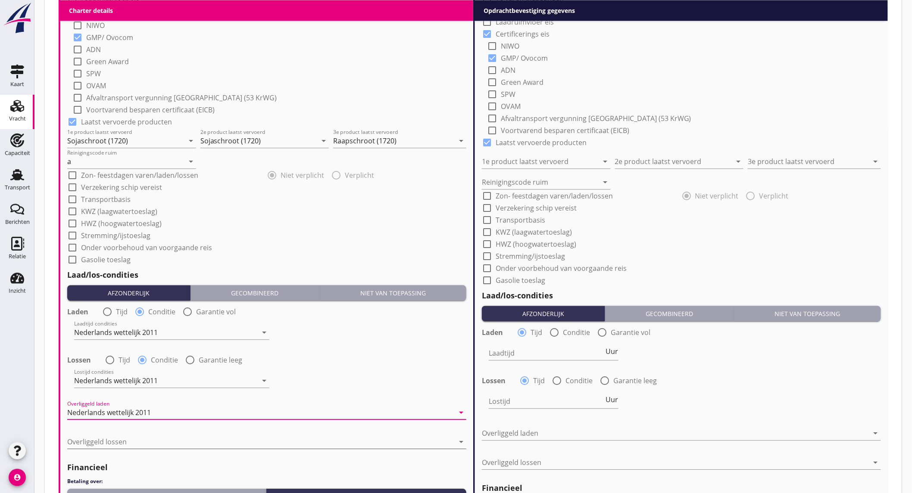
click at [144, 443] on div at bounding box center [260, 442] width 387 height 14
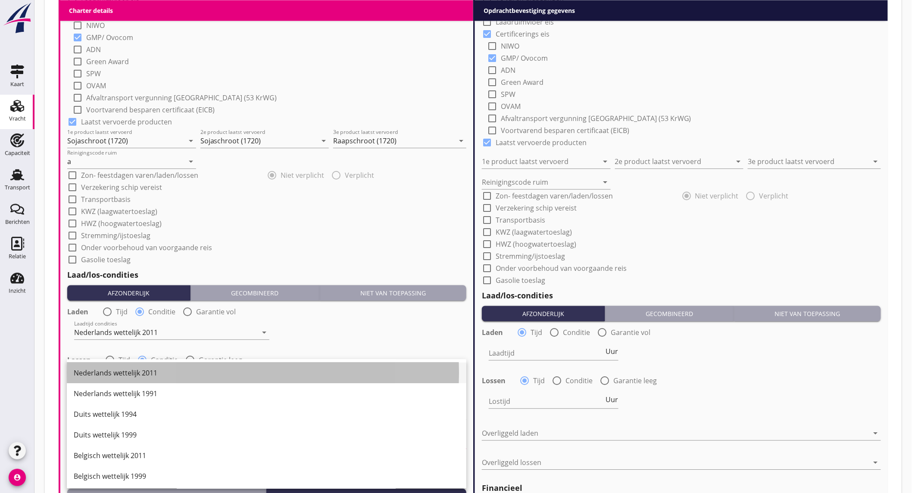
click at [146, 371] on div "Nederlands wettelijk 2011" at bounding box center [267, 373] width 386 height 10
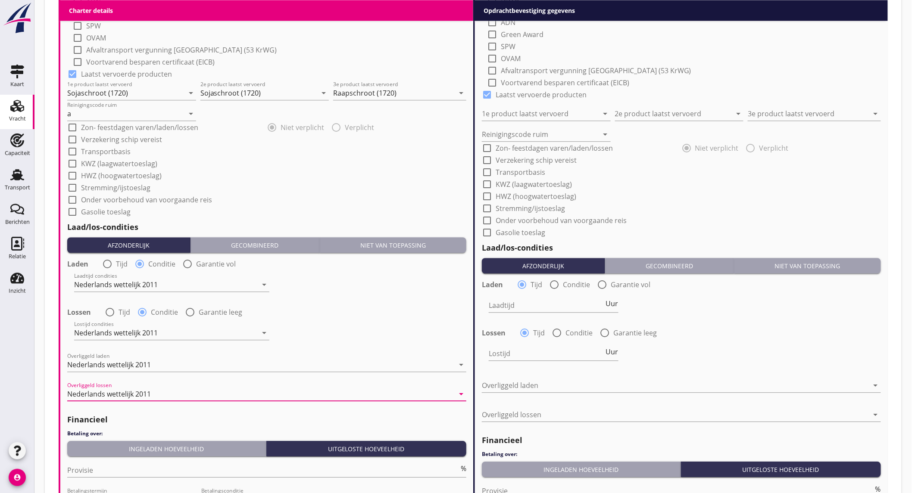
scroll to position [844, 0]
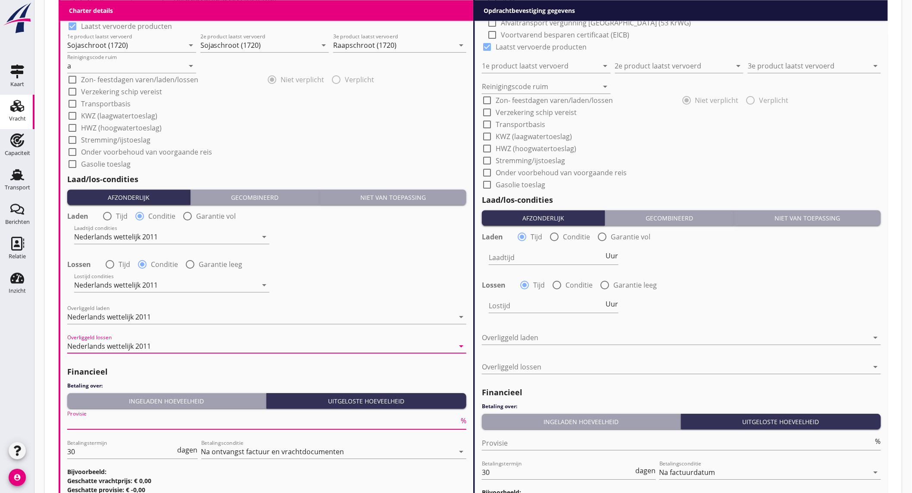
click at [161, 427] on input "Provisie" at bounding box center [263, 423] width 392 height 14
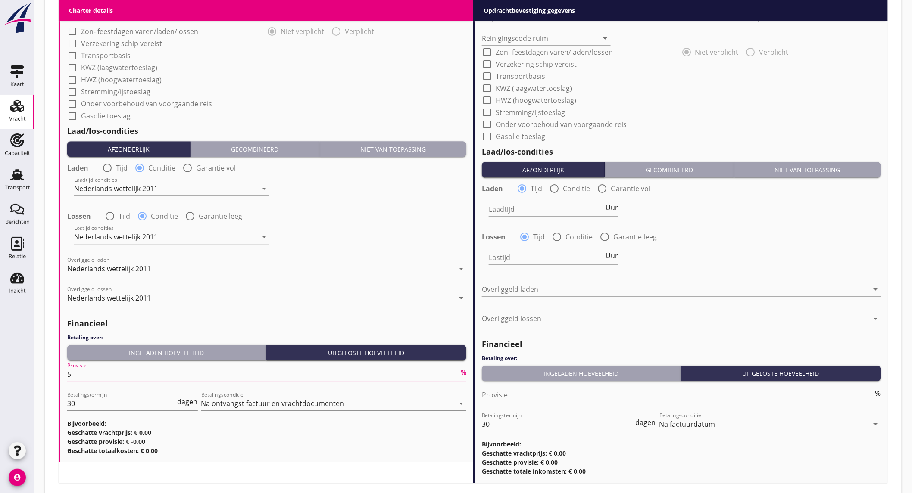
type input "5"
click at [520, 395] on input "Provisie" at bounding box center [678, 395] width 392 height 14
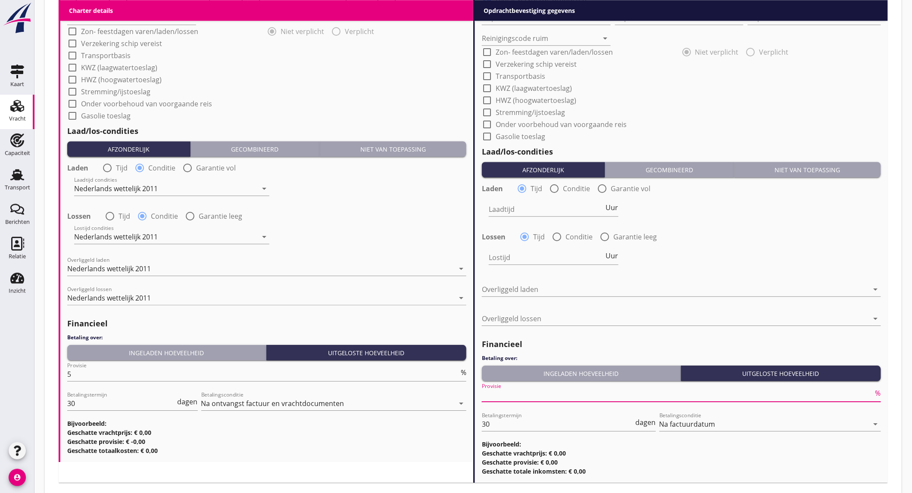
type input "2"
type input "2.5"
click at [727, 225] on div "Laden radio_button_checked Tijd radio_button_unchecked Conditie radio_button_un…" at bounding box center [681, 227] width 399 height 93
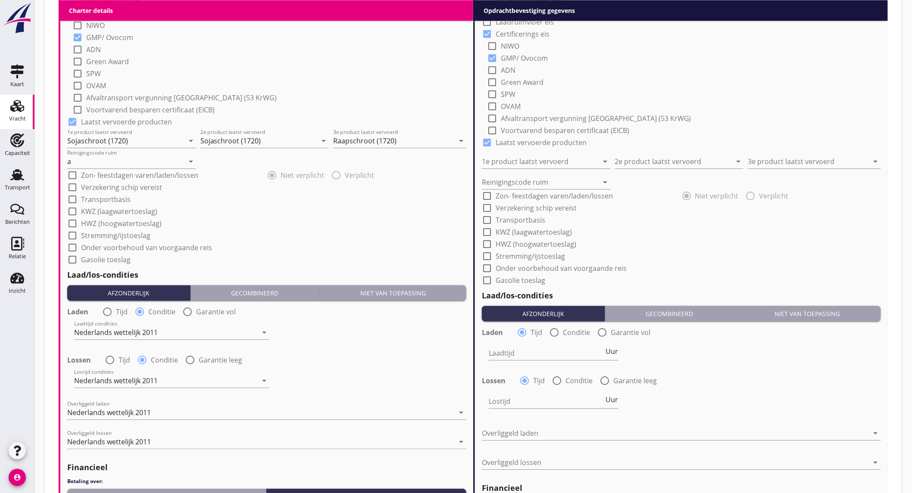
scroll to position [509, 0]
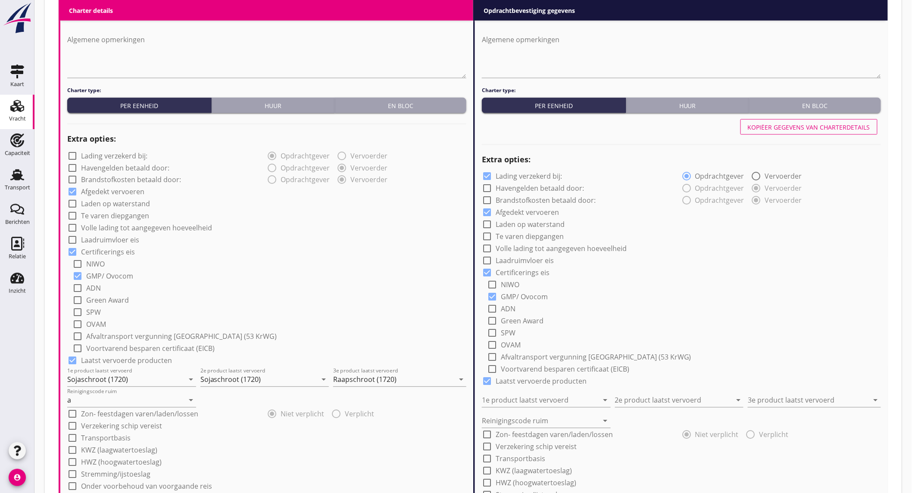
click at [136, 228] on label "Volle lading tot aangegeven hoeveelheid" at bounding box center [146, 228] width 131 height 9
checkbox input "true"
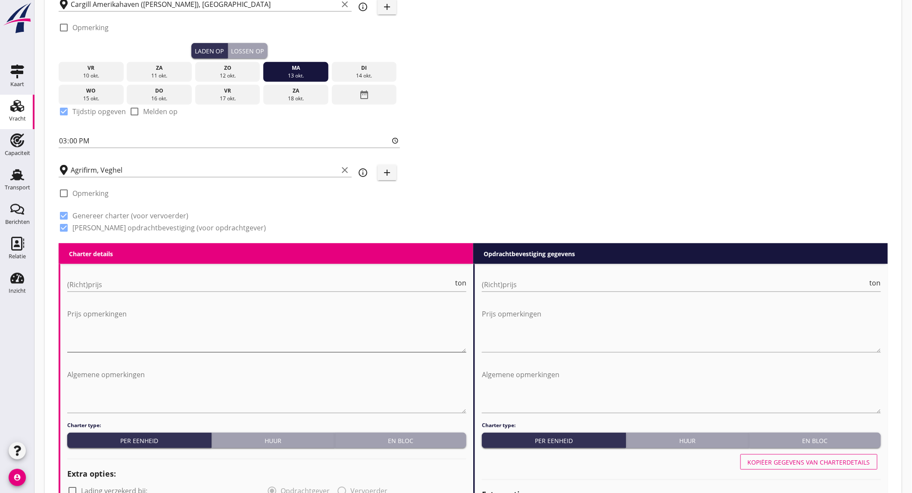
scroll to position [221, 0]
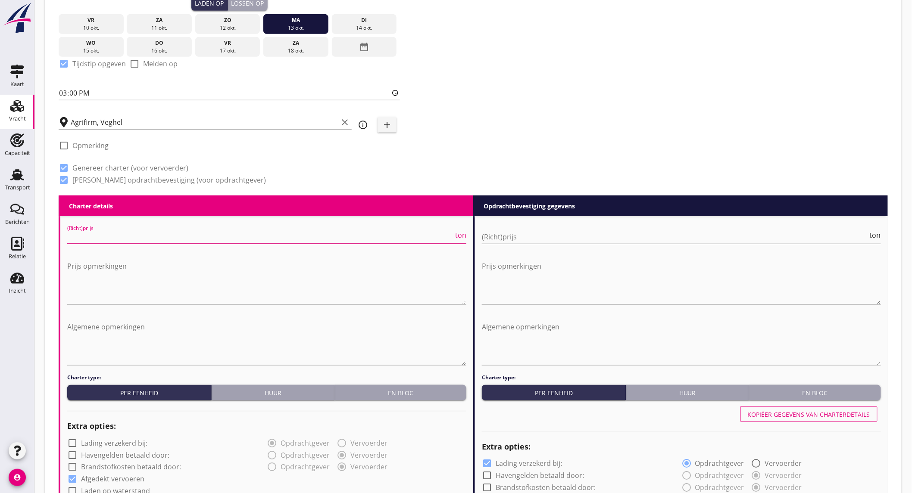
click at [242, 236] on input "(Richt)prijs" at bounding box center [260, 237] width 386 height 14
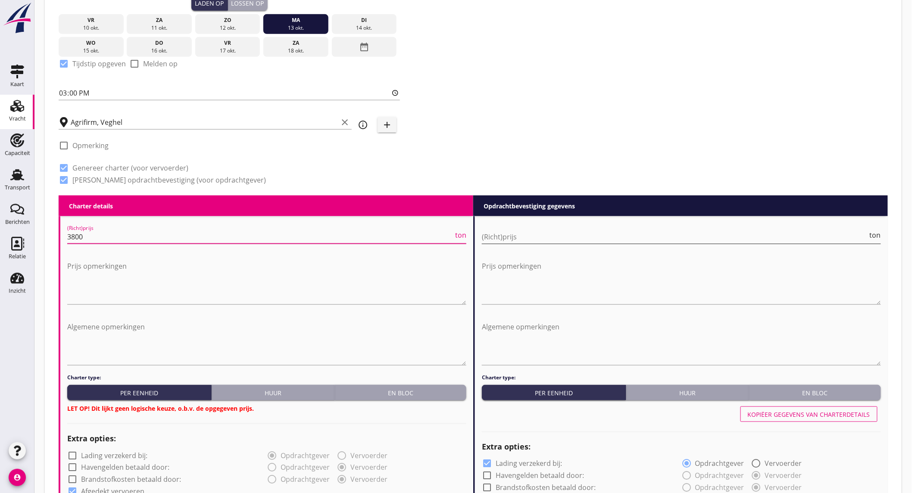
type input "3800"
click at [507, 233] on input "(Richt)prijs" at bounding box center [675, 237] width 386 height 14
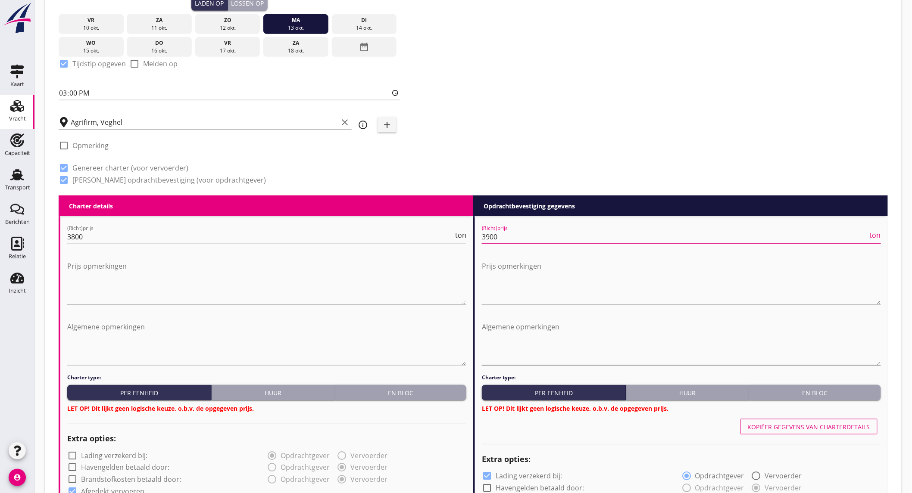
scroll to position [269, 0]
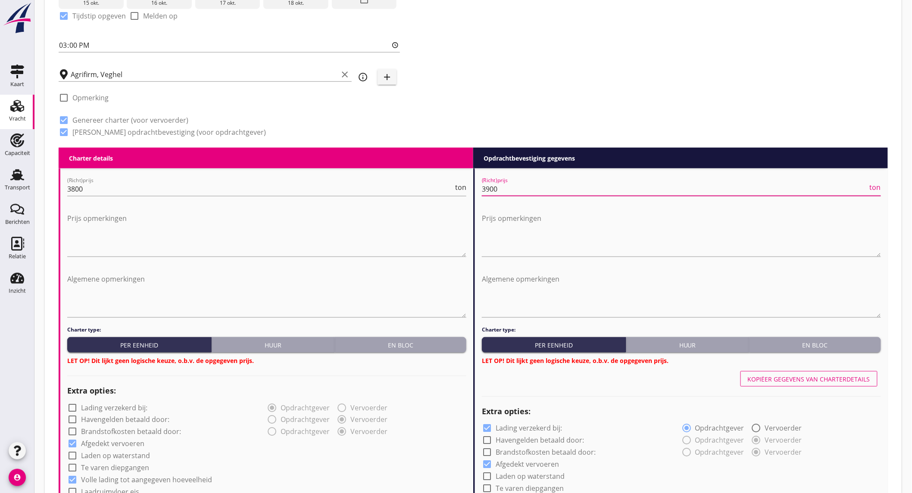
type input "3900"
click at [413, 339] on button "En bloc" at bounding box center [400, 345] width 131 height 16
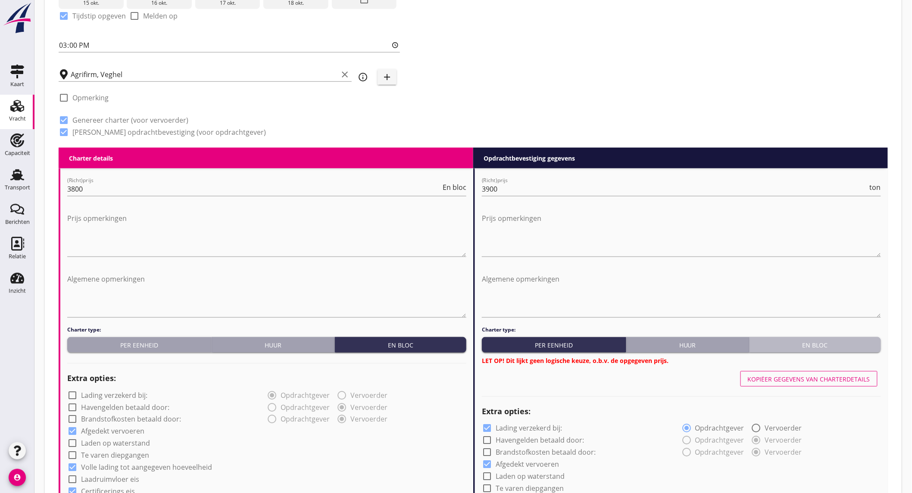
click at [825, 349] on button "En bloc" at bounding box center [814, 345] width 131 height 16
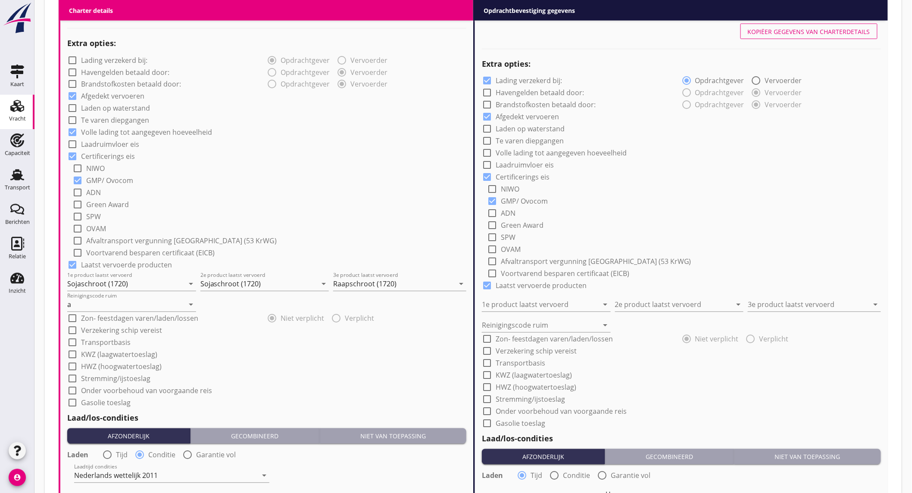
scroll to position [557, 0]
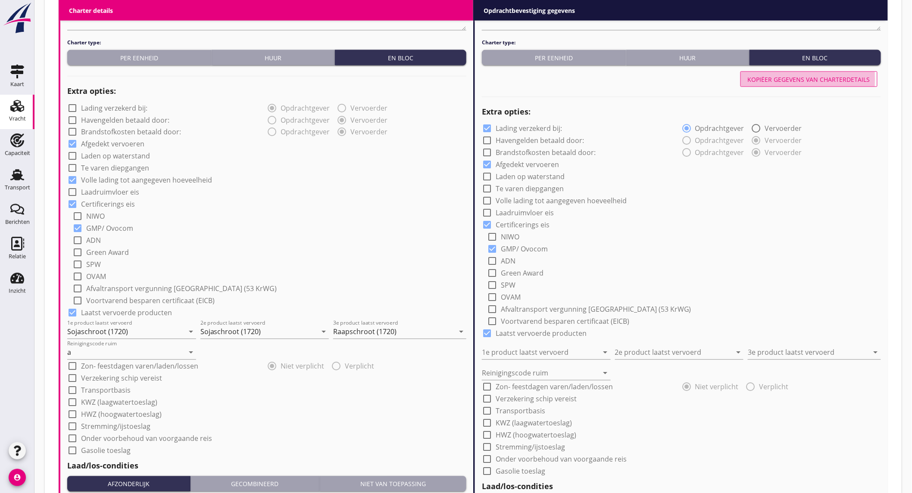
drag, startPoint x: 822, startPoint y: 79, endPoint x: 816, endPoint y: 80, distance: 6.1
click at [822, 79] on div "Kopiëer gegevens van charterdetails" at bounding box center [808, 79] width 122 height 9
checkbox input "false"
checkbox input "true"
type input "Sojaschroot (1720)"
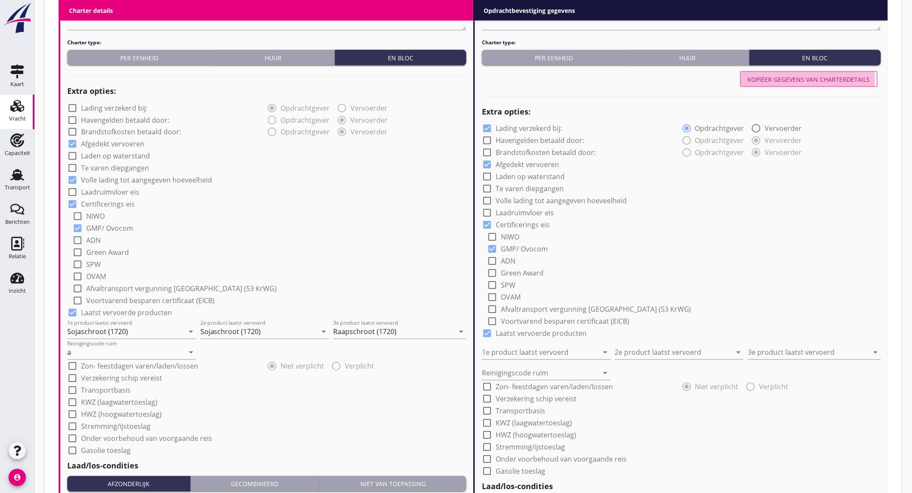
type input "Sojaschroot (1720)"
type input "Raapschroot (1720)"
type input "a"
radio input "false"
radio input "true"
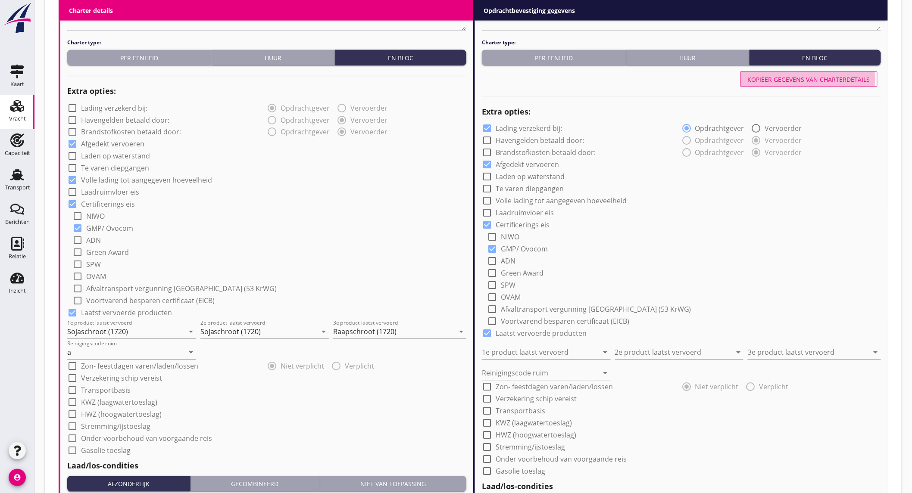
radio input "false"
radio input "true"
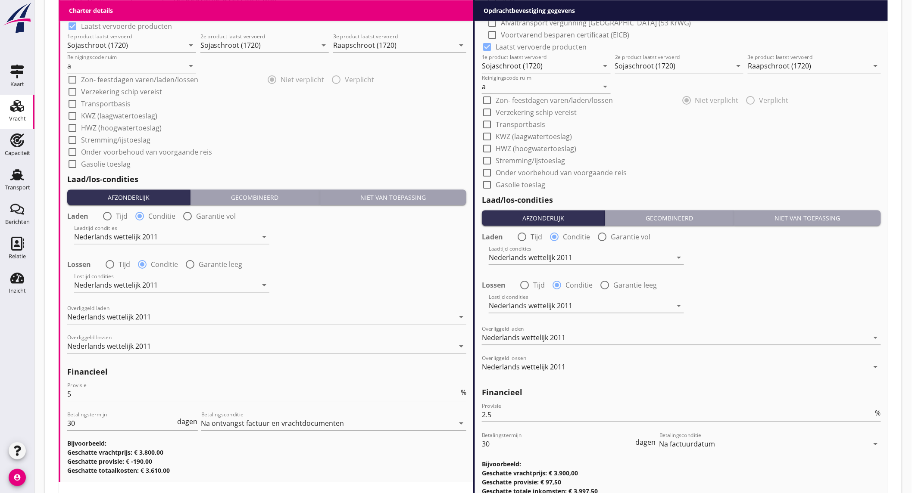
scroll to position [892, 0]
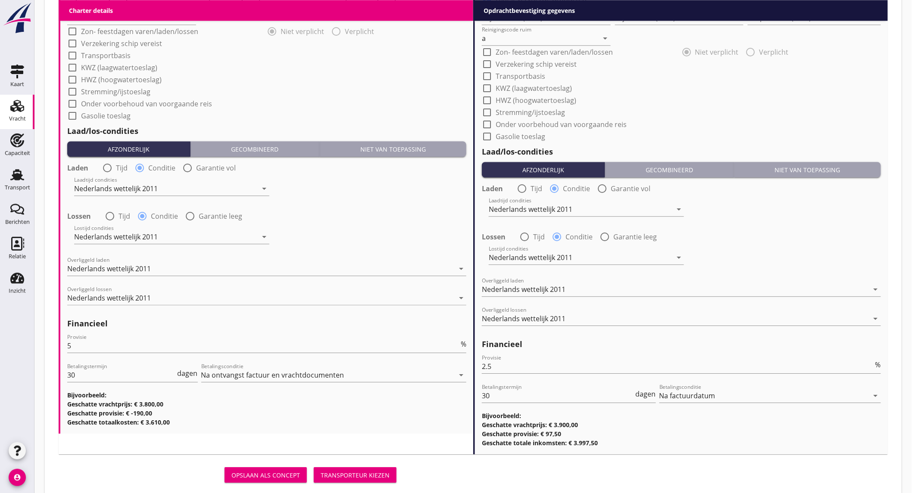
click at [352, 474] on div "Transporteur kiezen" at bounding box center [355, 475] width 69 height 9
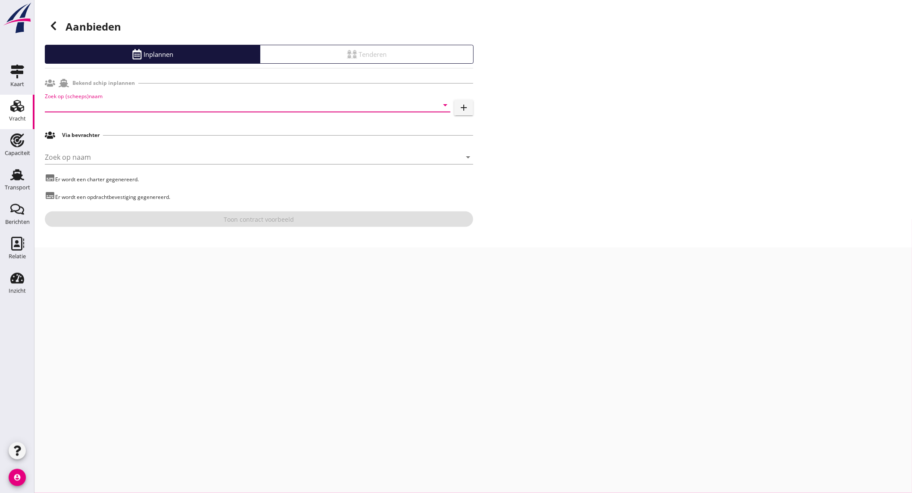
click at [140, 104] on input "Zoek op (scheeps)naam" at bounding box center [235, 105] width 381 height 14
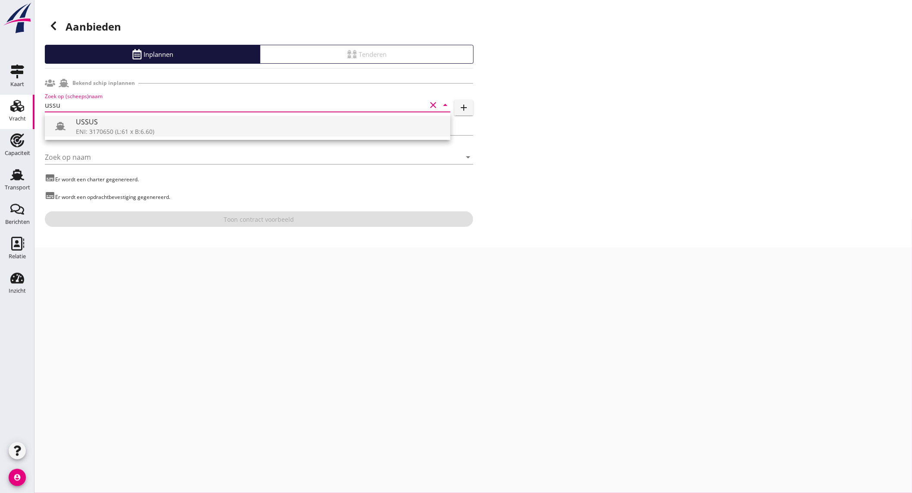
click at [131, 125] on div "USSUS" at bounding box center [259, 122] width 367 height 10
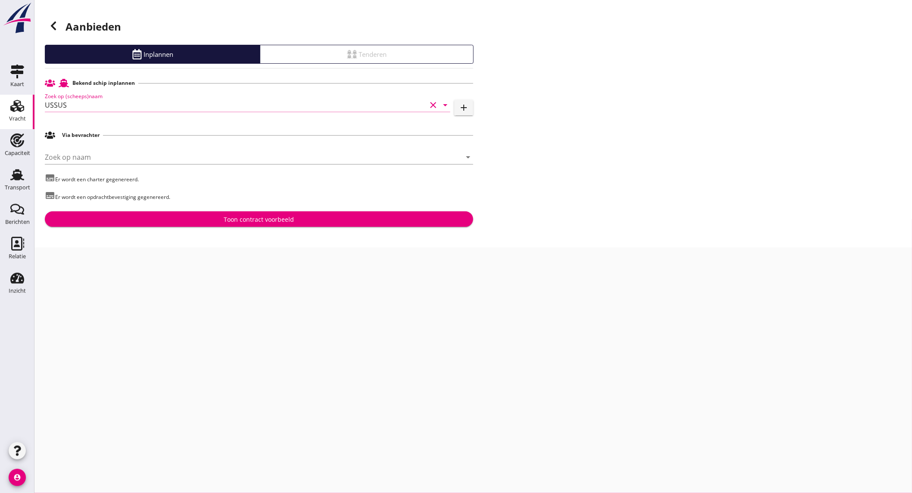
type input "USSUS"
click at [161, 218] on div "Toon contract voorbeeld" at bounding box center [259, 219] width 414 height 9
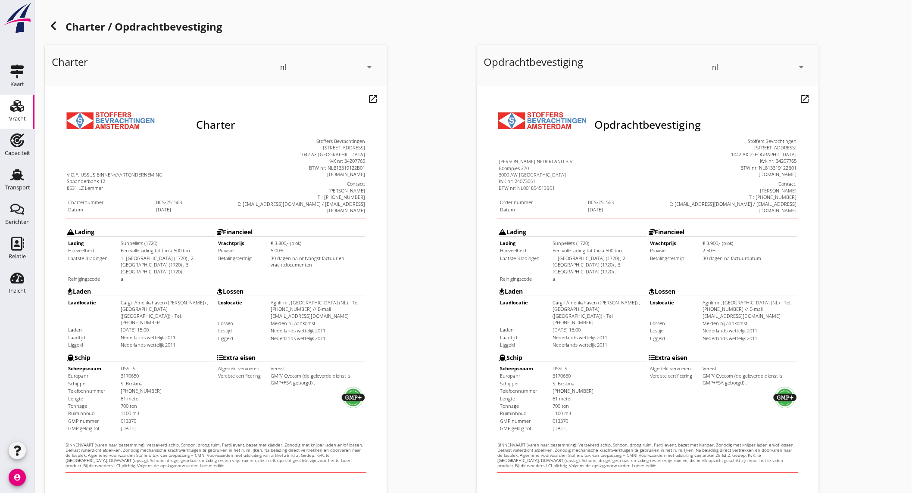
scroll to position [144, 0]
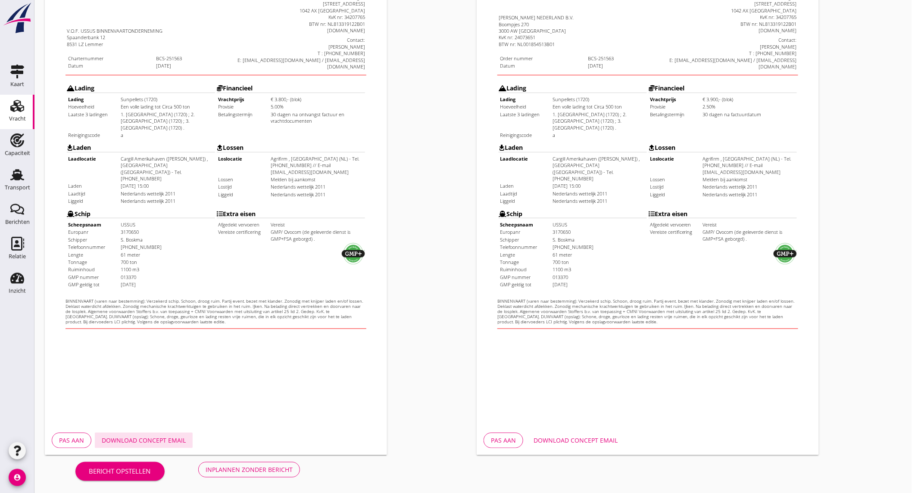
drag, startPoint x: 148, startPoint y: 440, endPoint x: 153, endPoint y: 439, distance: 5.3
click at [148, 440] on div "Download concept email" at bounding box center [144, 440] width 84 height 9
click at [557, 437] on div "Download concept email" at bounding box center [575, 440] width 84 height 9
click at [906, 48] on div "Charter / Opdrachtbevestiging Charter nl arrow_drop_down open_in_new Pas aan Do…" at bounding box center [472, 175] width 877 height 638
click at [248, 463] on button "Inplannen zonder bericht" at bounding box center [249, 470] width 102 height 16
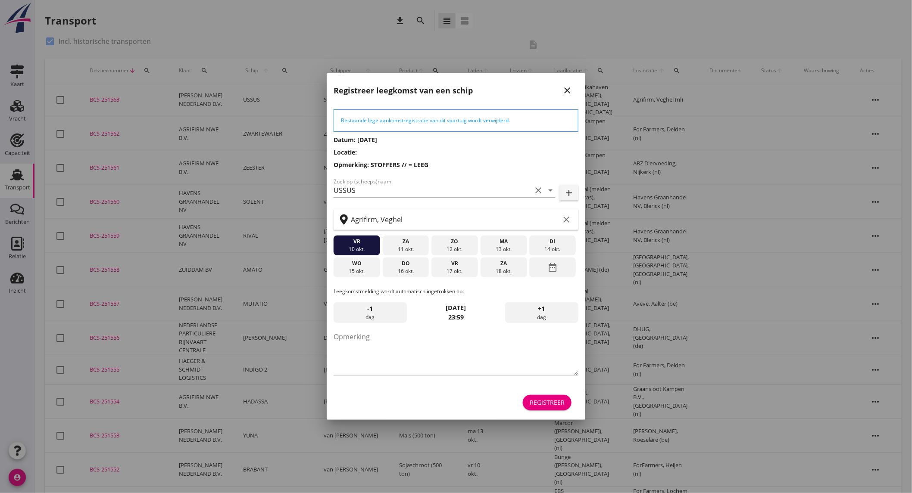
click at [543, 243] on div "di" at bounding box center [552, 242] width 42 height 8
click at [533, 405] on div "Registreer" at bounding box center [546, 402] width 35 height 9
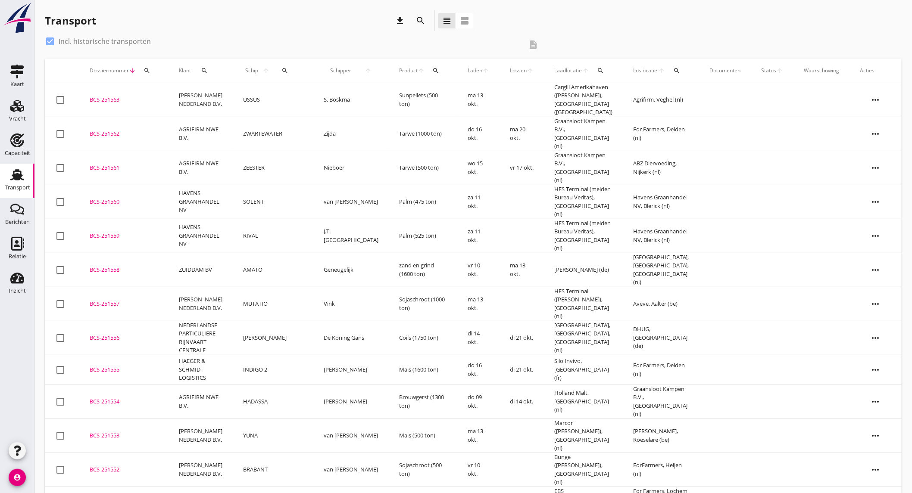
click at [269, 96] on td "USSUS" at bounding box center [273, 100] width 81 height 34
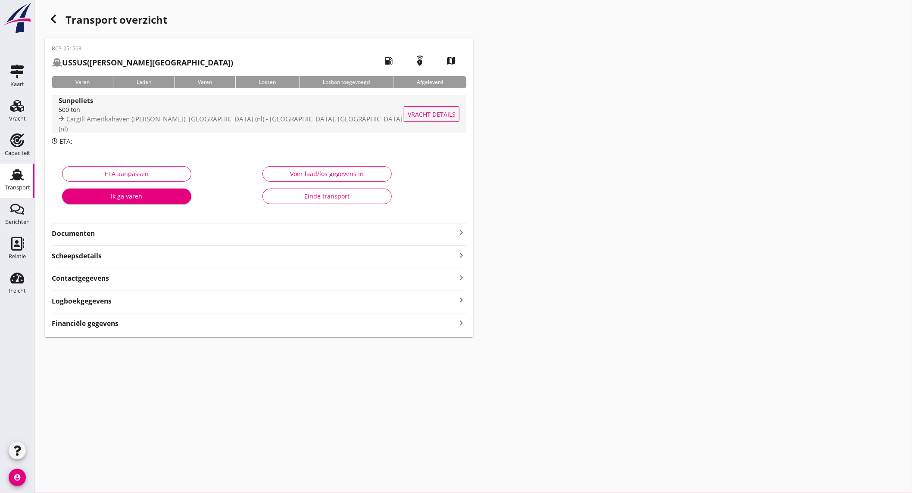
click at [156, 123] on span "Cargill Amerikahaven (melden Peterson), Amsterdam (nl) - Agrifirm, Veghel (nl)" at bounding box center [231, 124] width 344 height 19
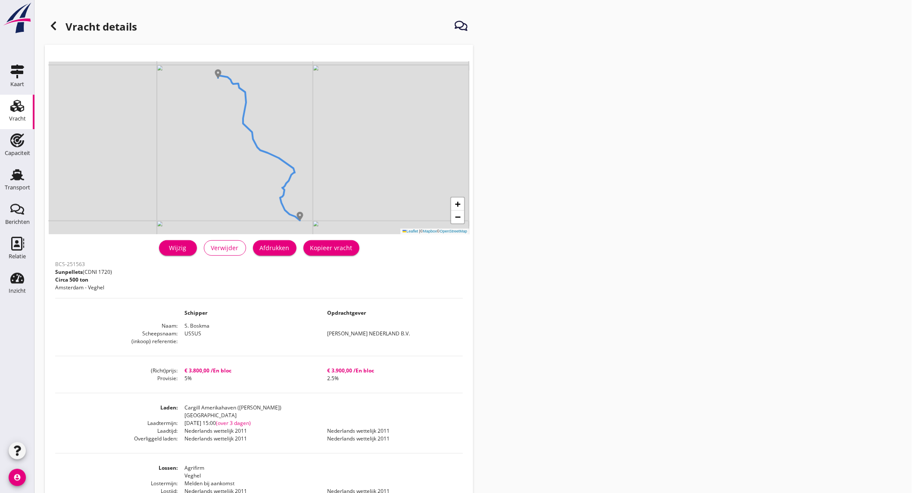
click at [272, 251] on div "Afdrukken" at bounding box center [275, 247] width 30 height 9
click at [54, 26] on icon at bounding box center [53, 26] width 10 height 10
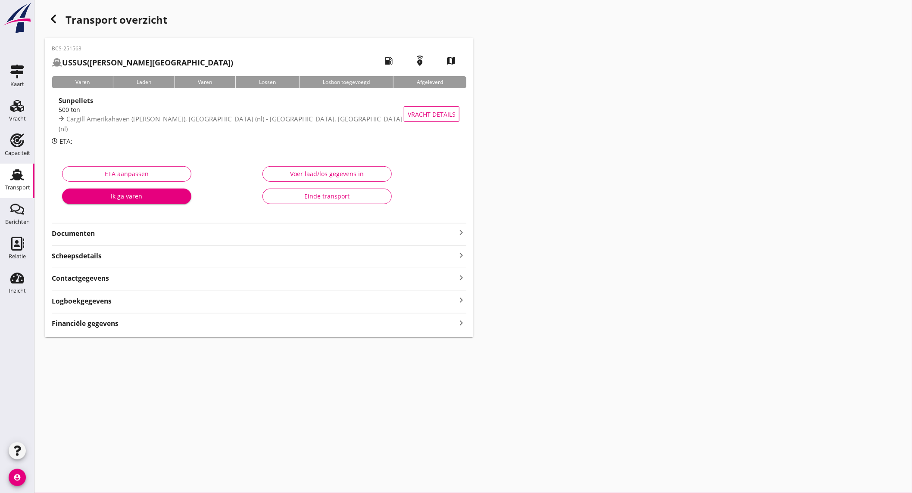
click at [159, 237] on strong "Documenten" at bounding box center [254, 234] width 404 height 10
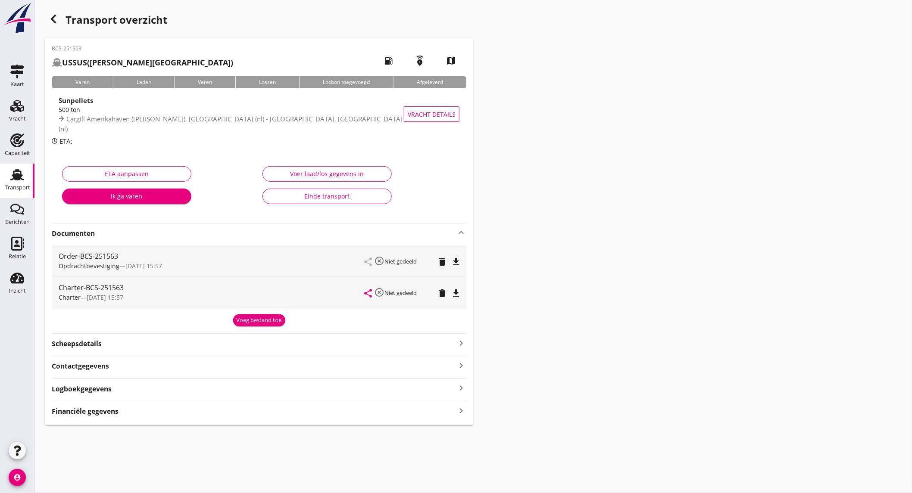
click at [455, 265] on icon "file_download" at bounding box center [456, 262] width 10 height 10
click at [457, 293] on icon "file_download" at bounding box center [456, 293] width 10 height 10
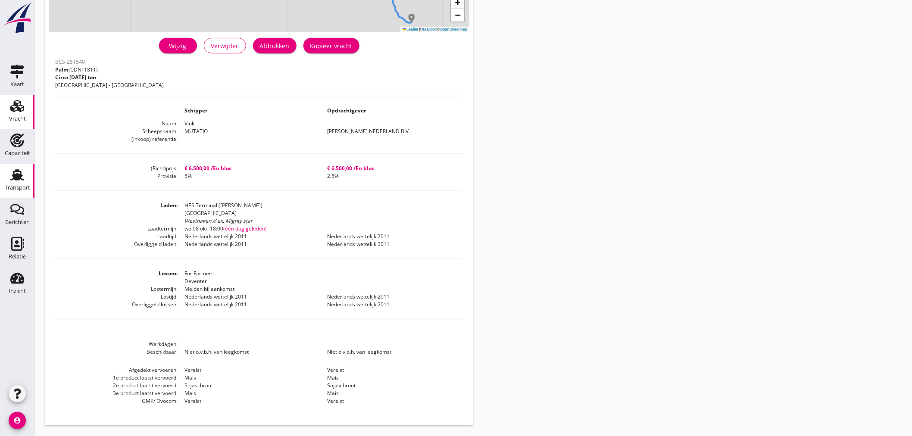
click at [16, 188] on div "Transport" at bounding box center [17, 188] width 25 height 6
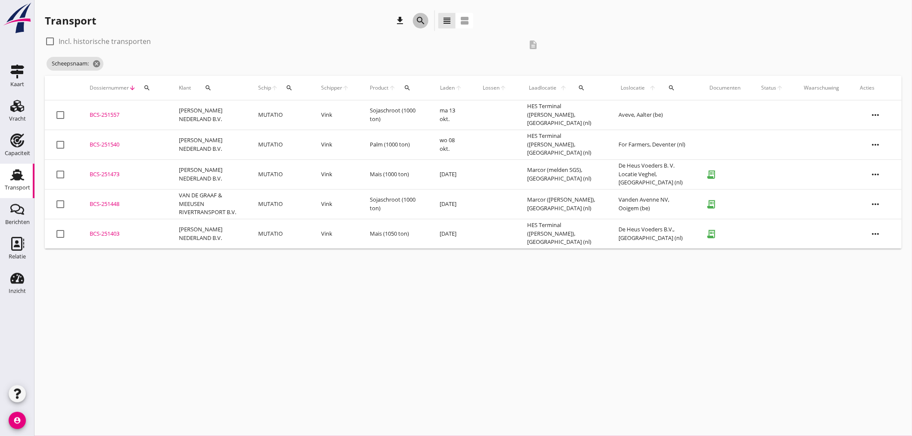
click at [423, 19] on icon "search" at bounding box center [420, 21] width 10 height 10
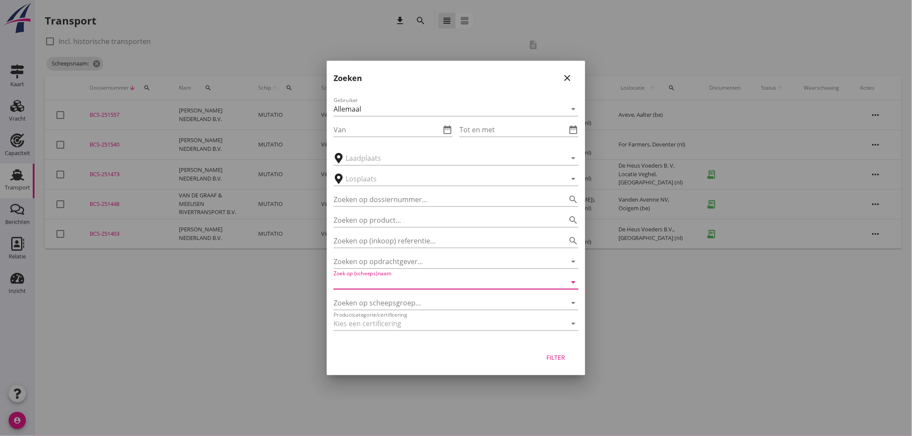
click at [428, 283] on input "Zoek op (scheeps)naam" at bounding box center [443, 282] width 221 height 14
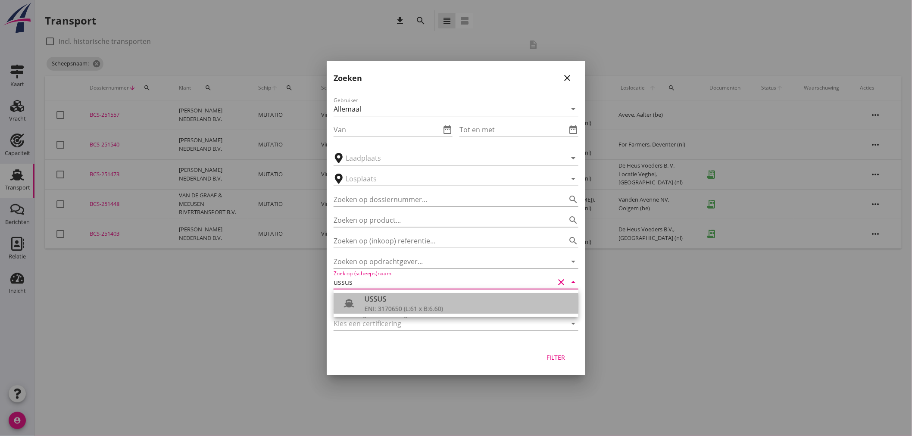
click at [403, 308] on div "ENI: 3170650 (L:61 x B:6.60)" at bounding box center [467, 308] width 207 height 9
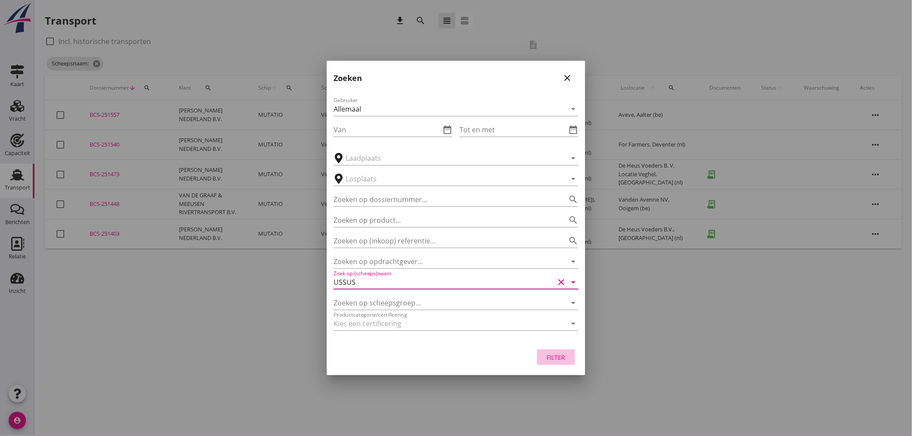
click at [556, 360] on div "Filter" at bounding box center [556, 357] width 24 height 9
type input "USSUS"
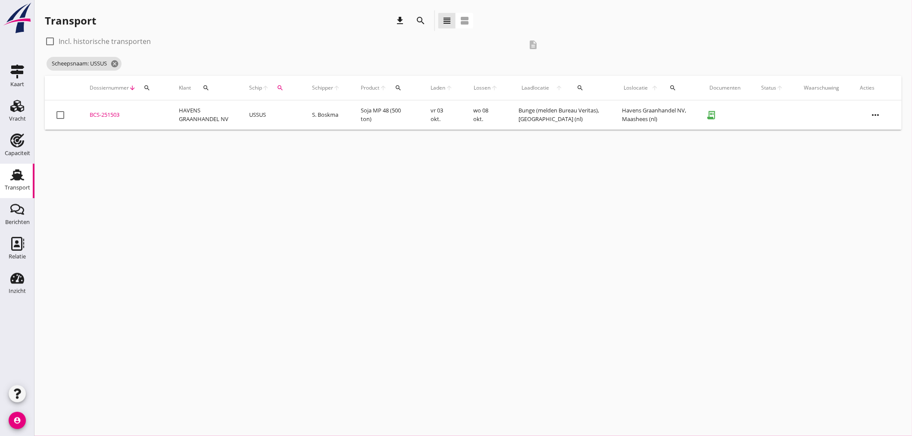
click at [196, 111] on td "HAVENS GRAANHANDEL NV" at bounding box center [203, 114] width 70 height 29
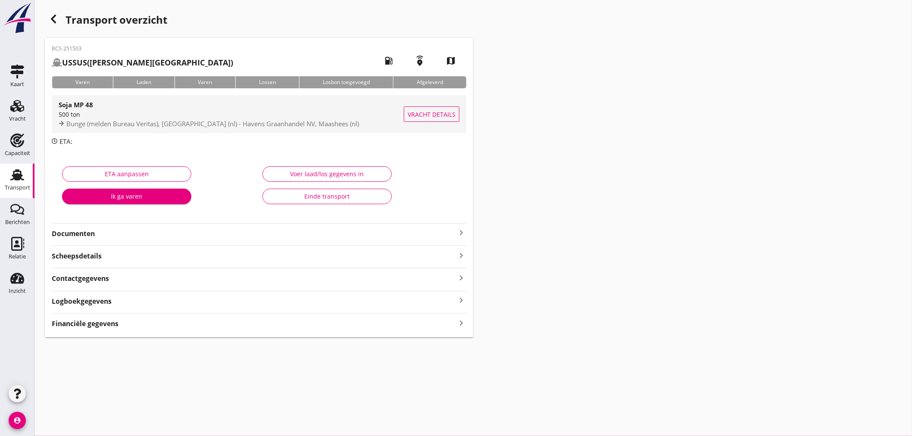
click at [171, 113] on div "500 ton" at bounding box center [231, 114] width 345 height 9
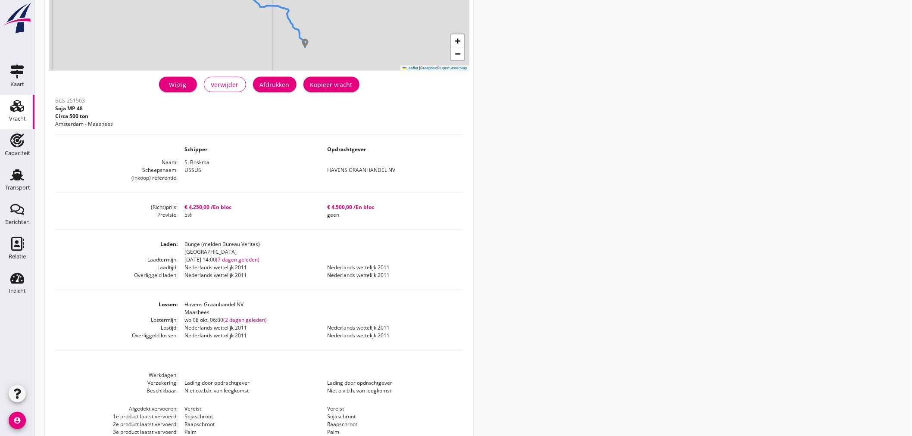
scroll to position [182, 0]
